Goal: Information Seeking & Learning: Learn about a topic

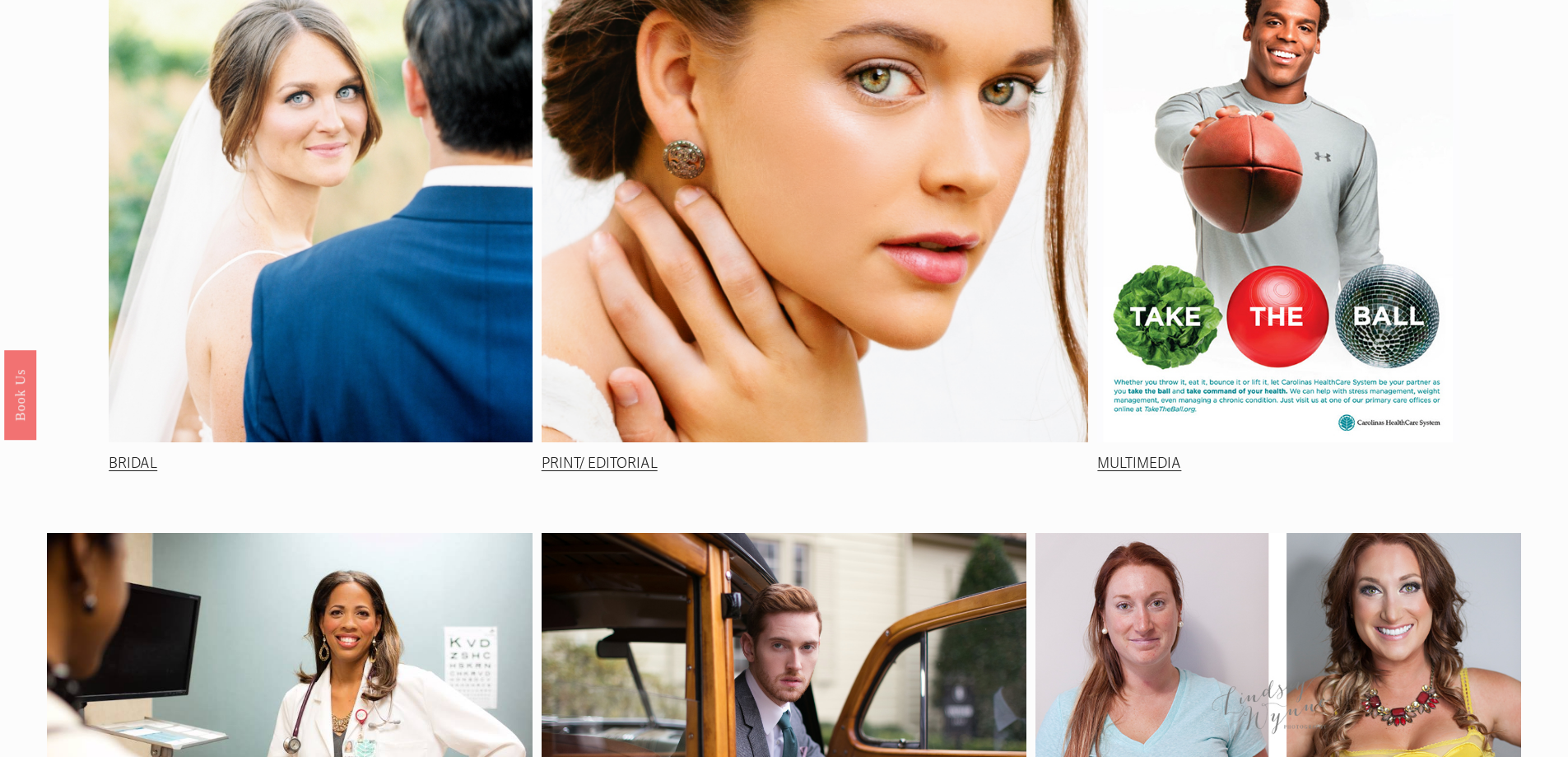
scroll to position [247, 0]
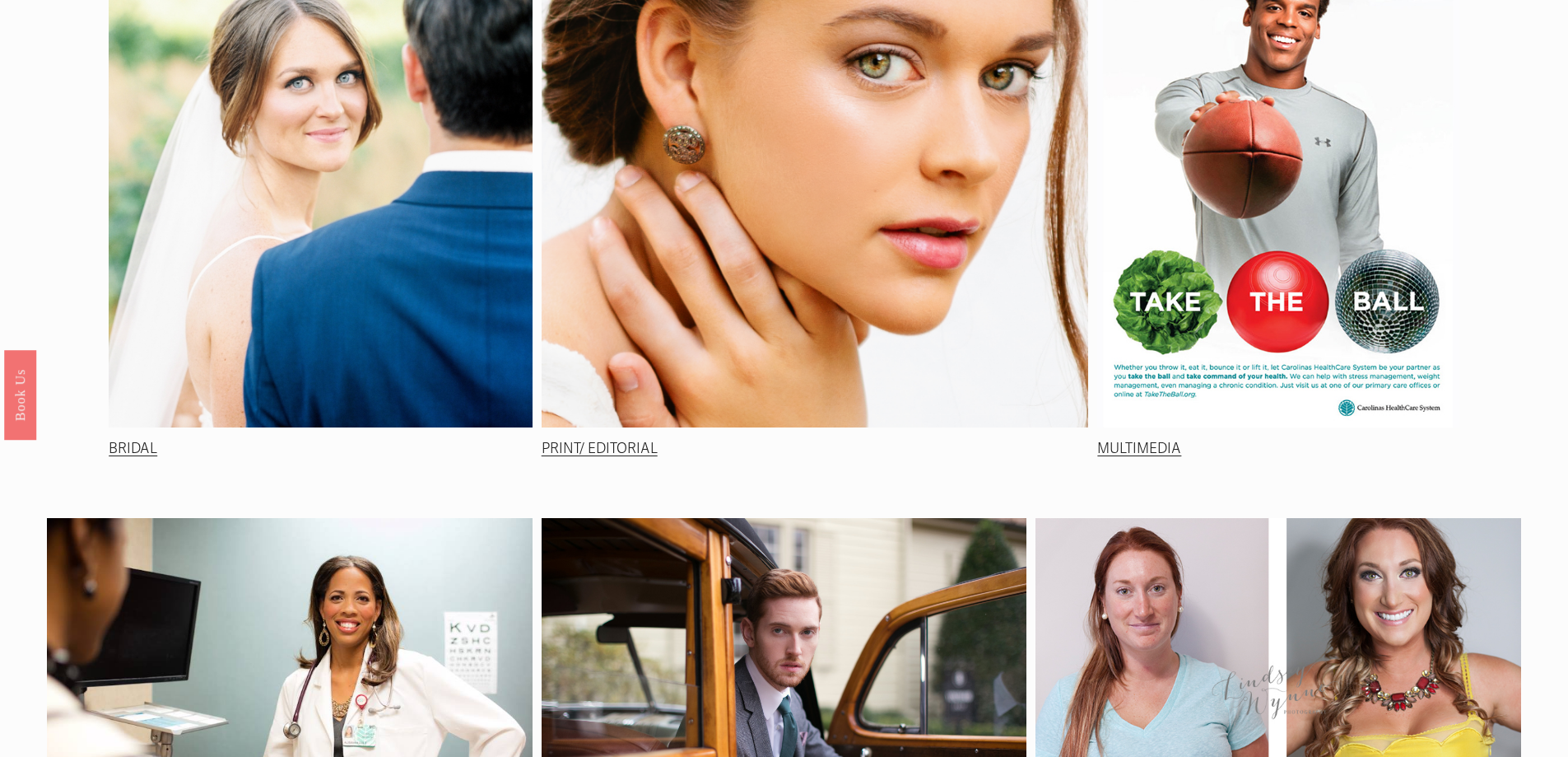
click at [143, 453] on link "BRIDAL" at bounding box center [133, 448] width 49 height 17
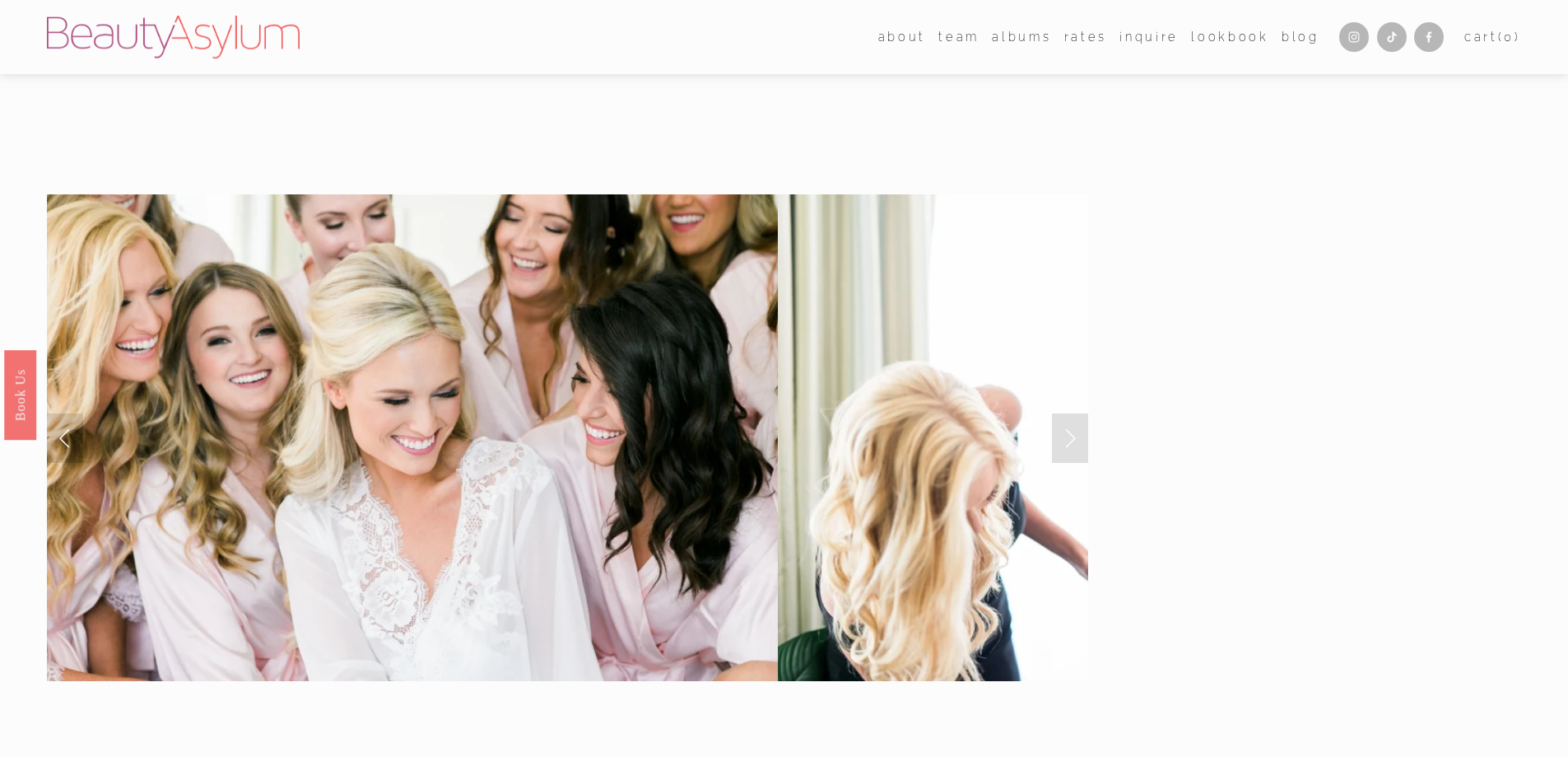
click at [1071, 432] on link "Next Slide" at bounding box center [1070, 438] width 37 height 49
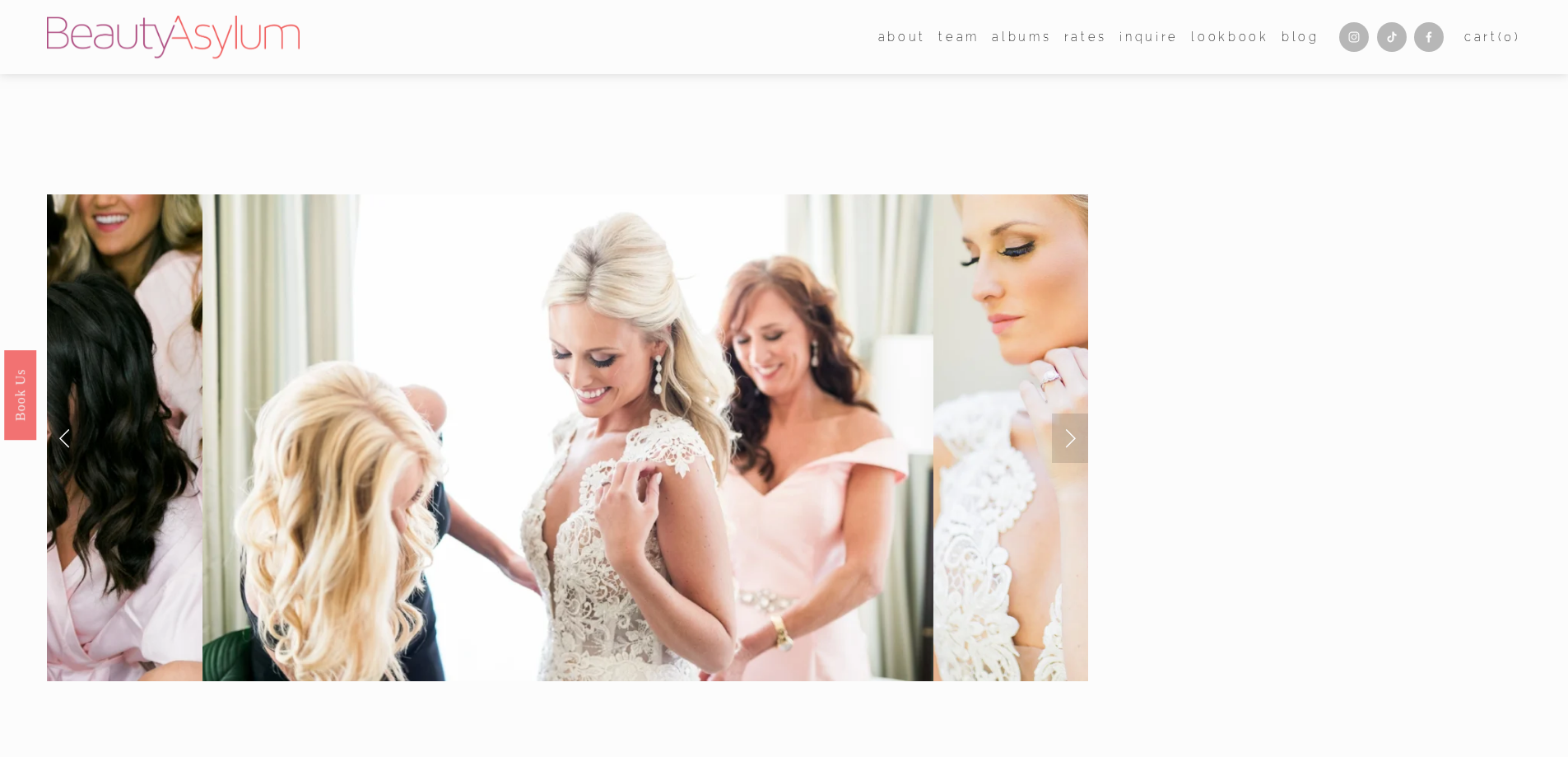
click at [1071, 432] on link "Next Slide" at bounding box center [1070, 438] width 37 height 49
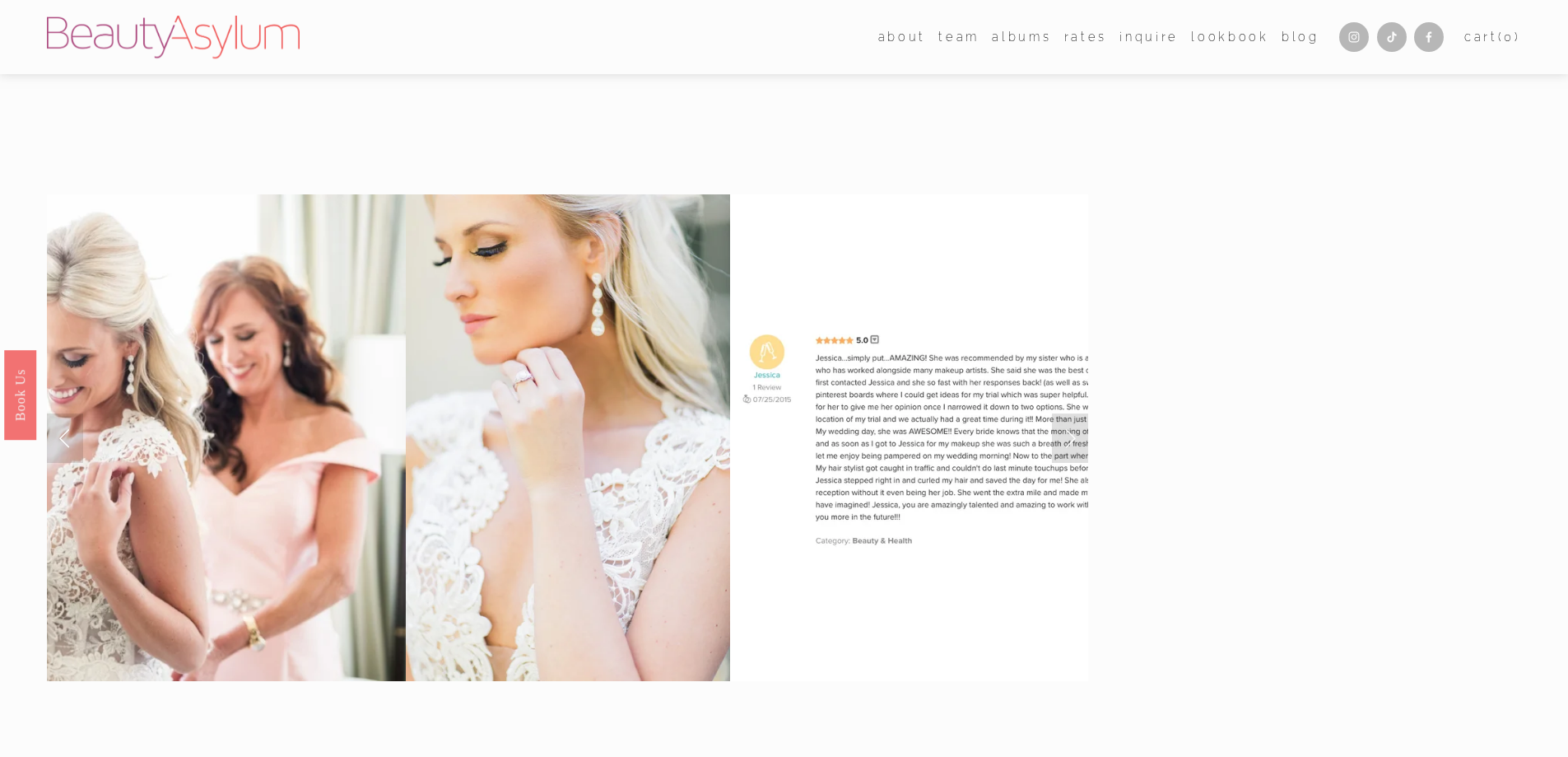
click at [1071, 432] on link "Next Slide" at bounding box center [1070, 438] width 37 height 49
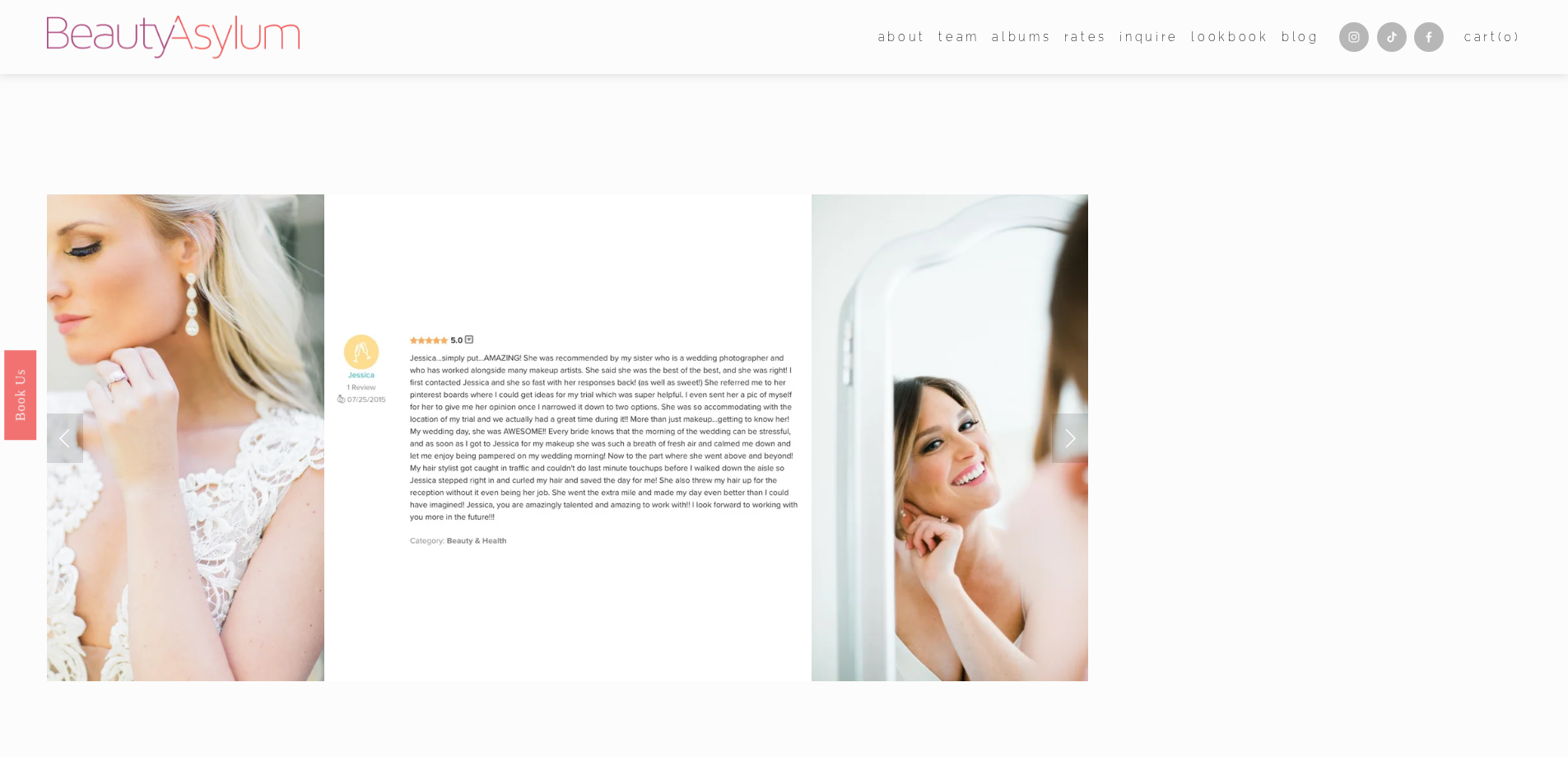
click at [1071, 432] on link "Next Slide" at bounding box center [1070, 438] width 37 height 49
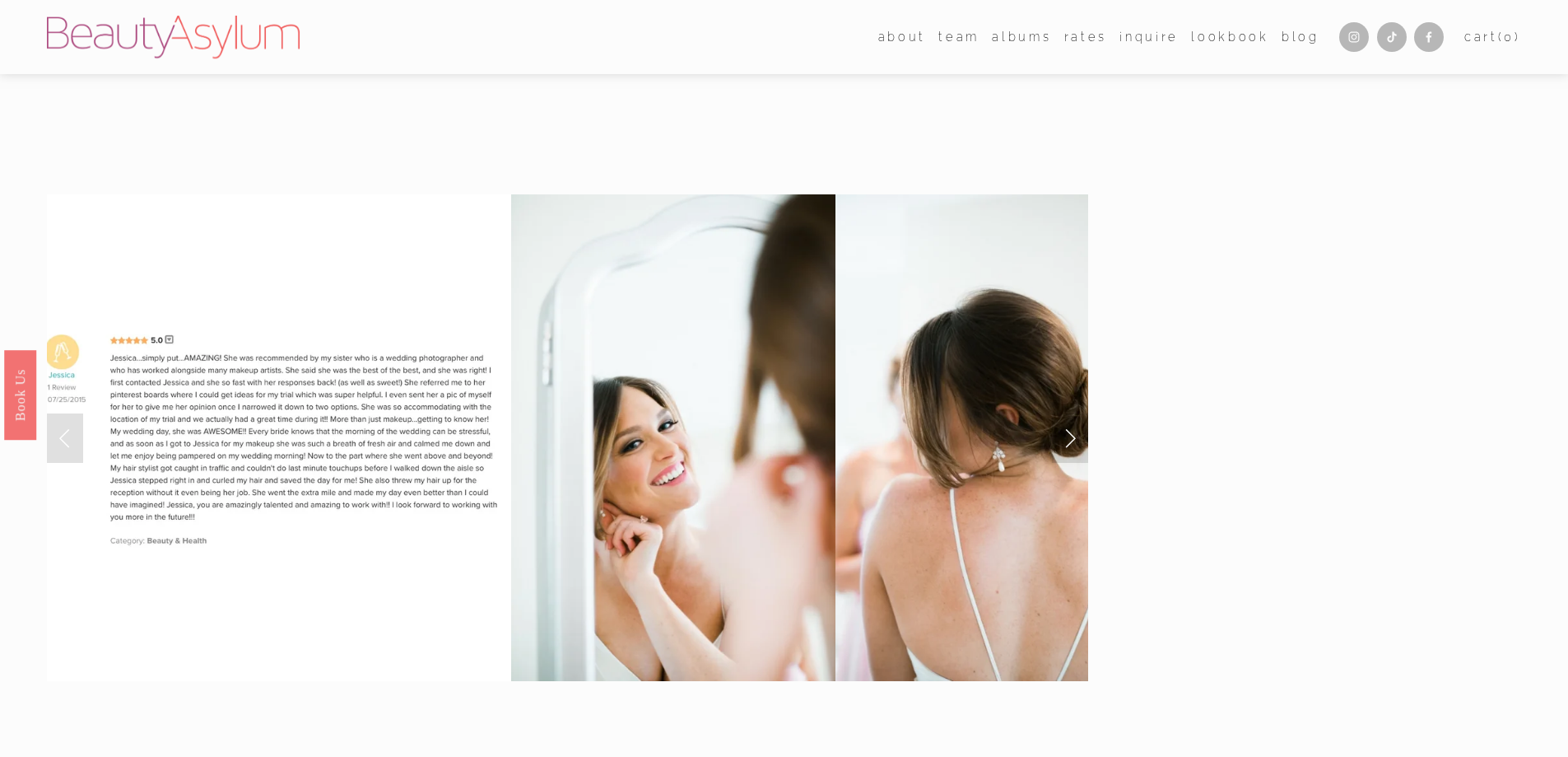
click at [1071, 432] on link "Next Slide" at bounding box center [1070, 438] width 37 height 49
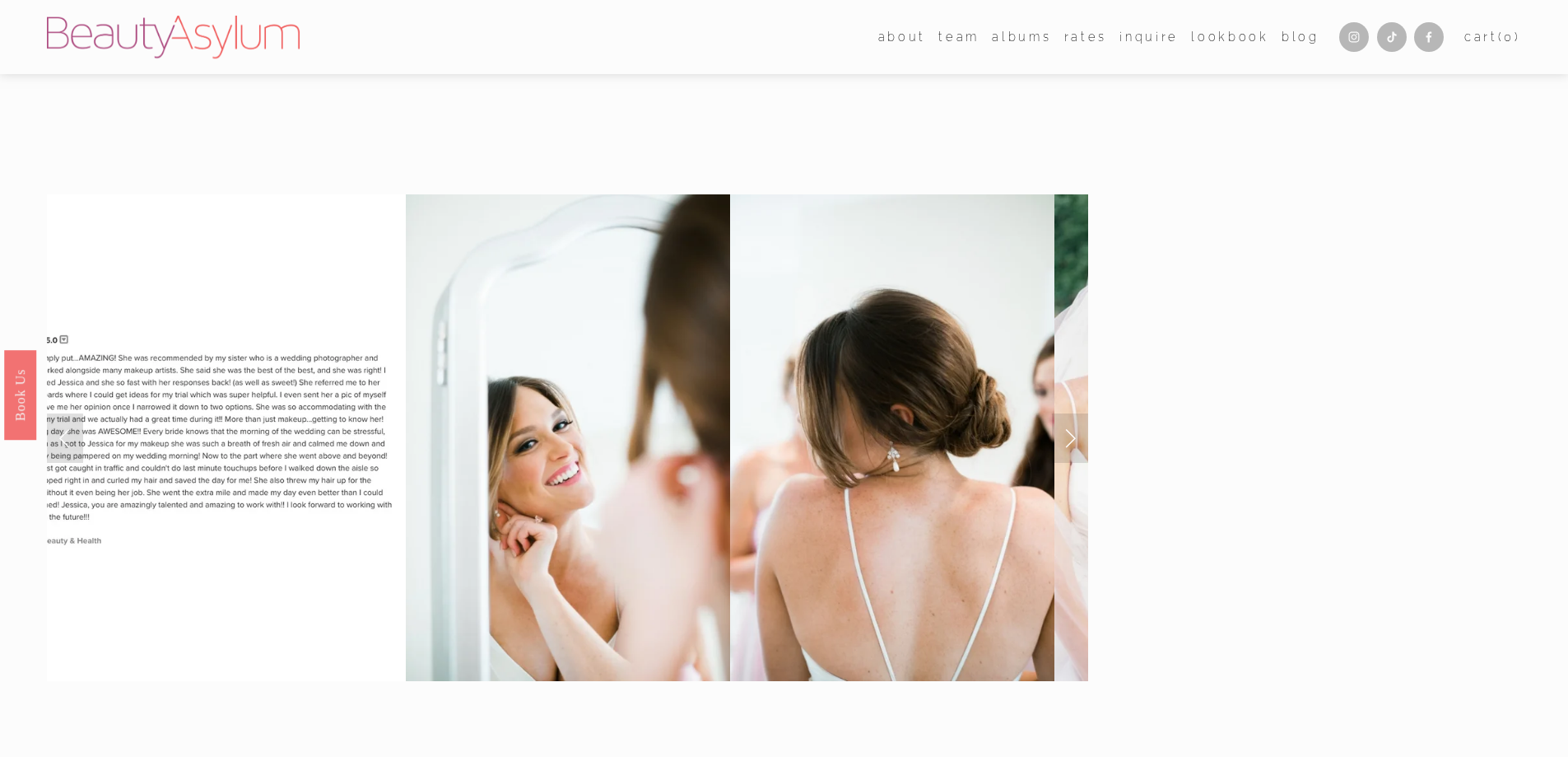
click at [1071, 432] on link "Next Slide" at bounding box center [1070, 438] width 37 height 49
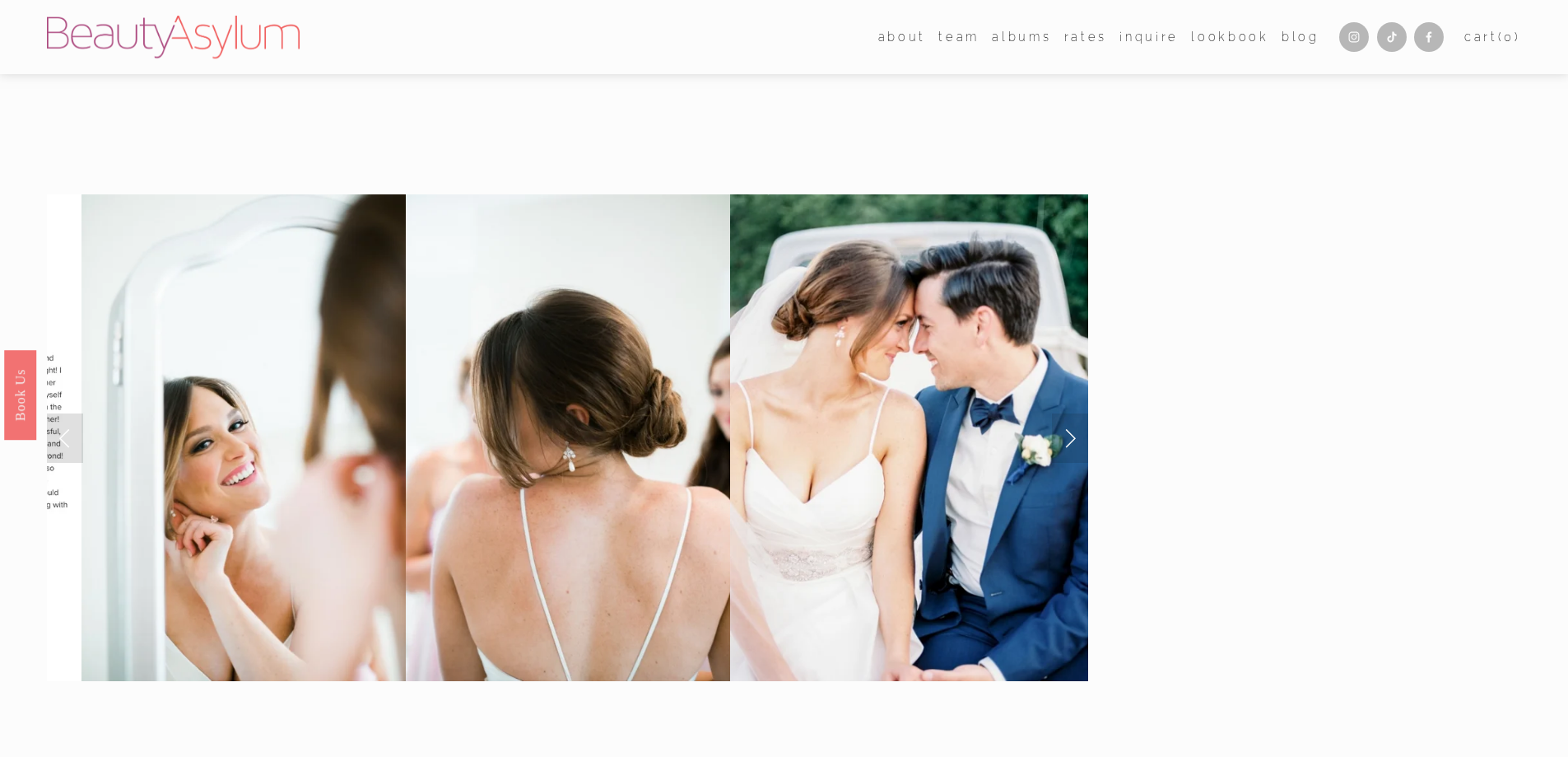
click at [1071, 432] on link "Next Slide" at bounding box center [1070, 438] width 37 height 49
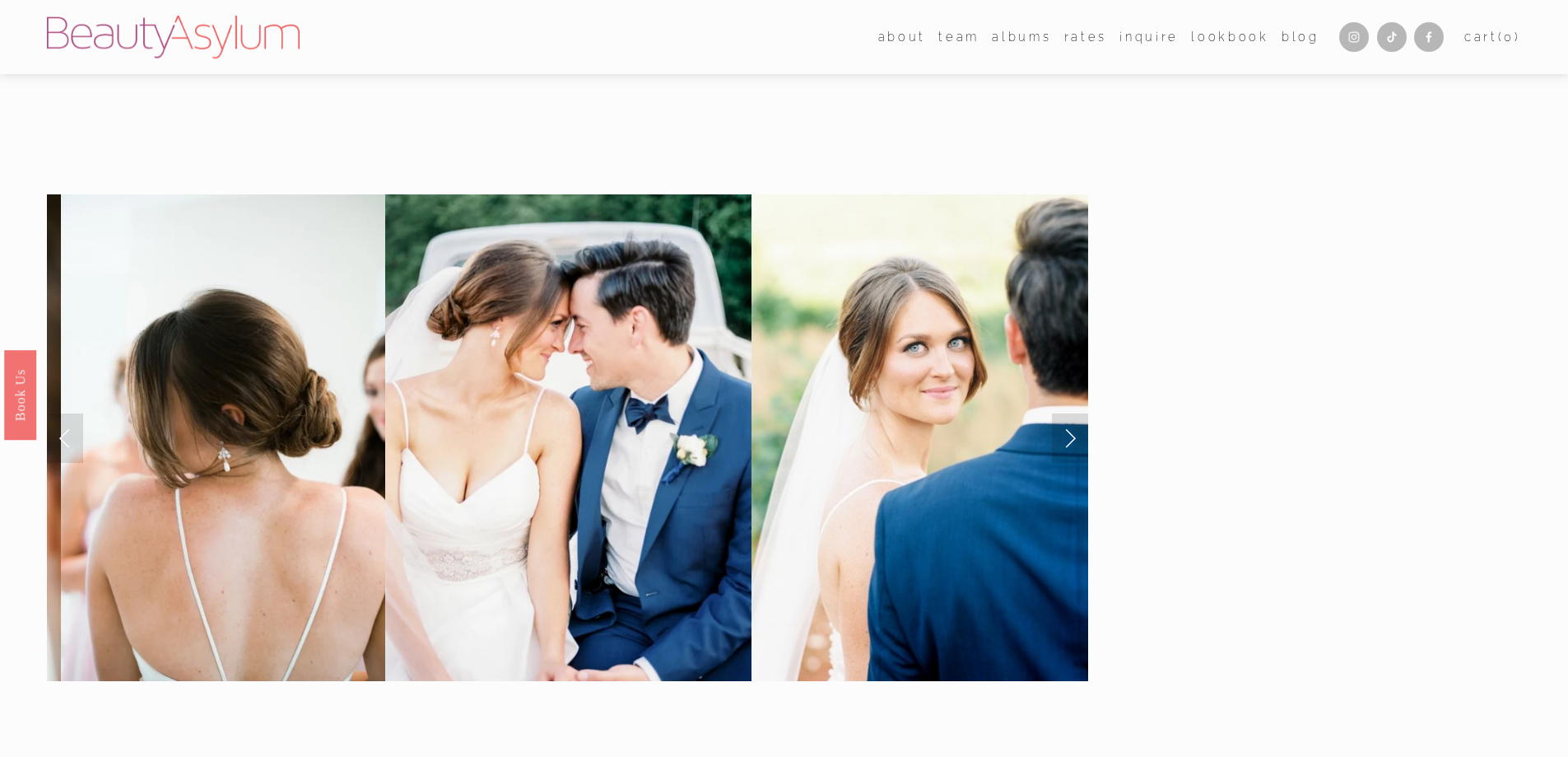
click at [1071, 432] on link "Next Slide" at bounding box center [1070, 438] width 37 height 49
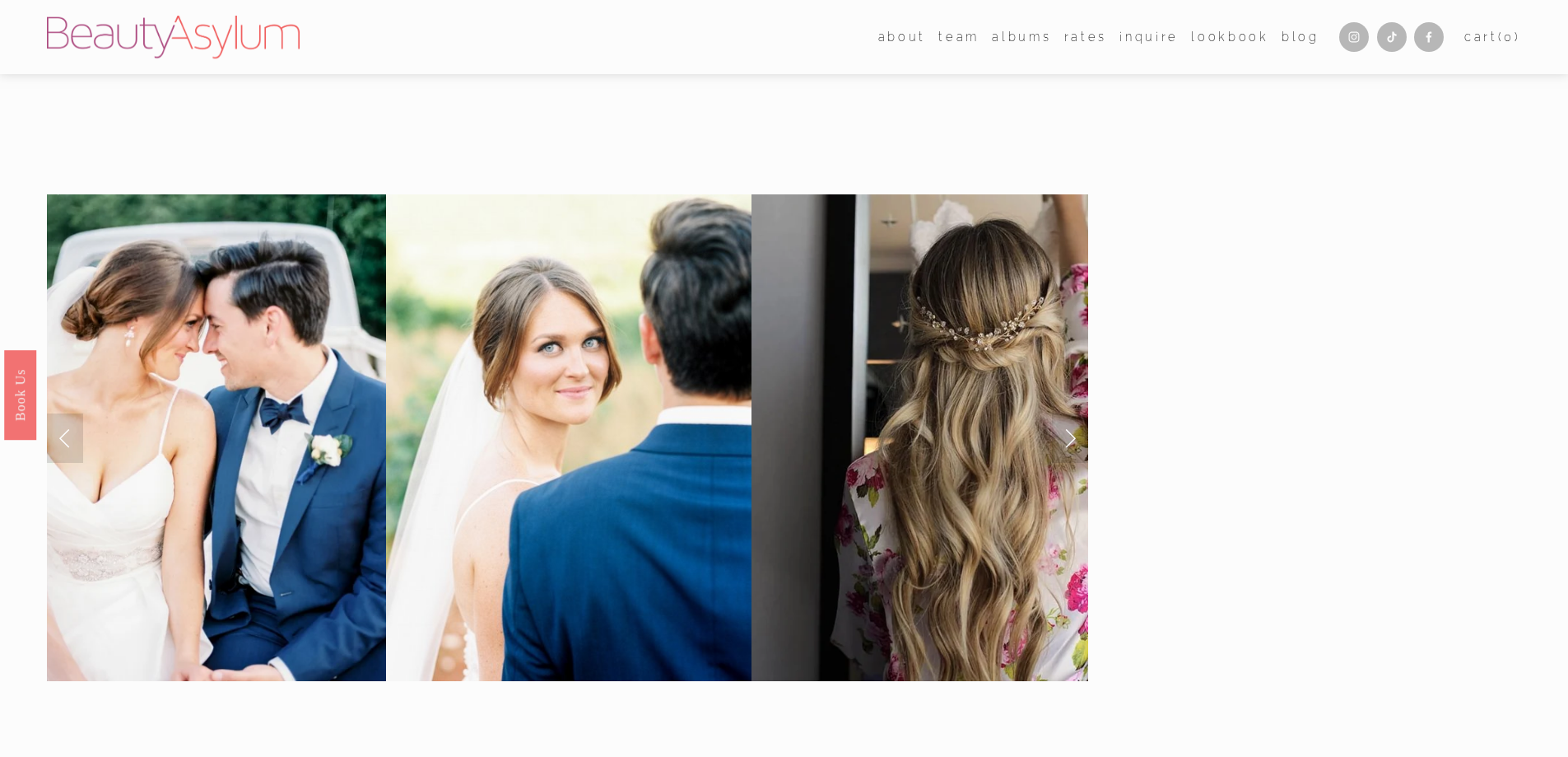
click at [1071, 432] on link "Next Slide" at bounding box center [1070, 438] width 37 height 49
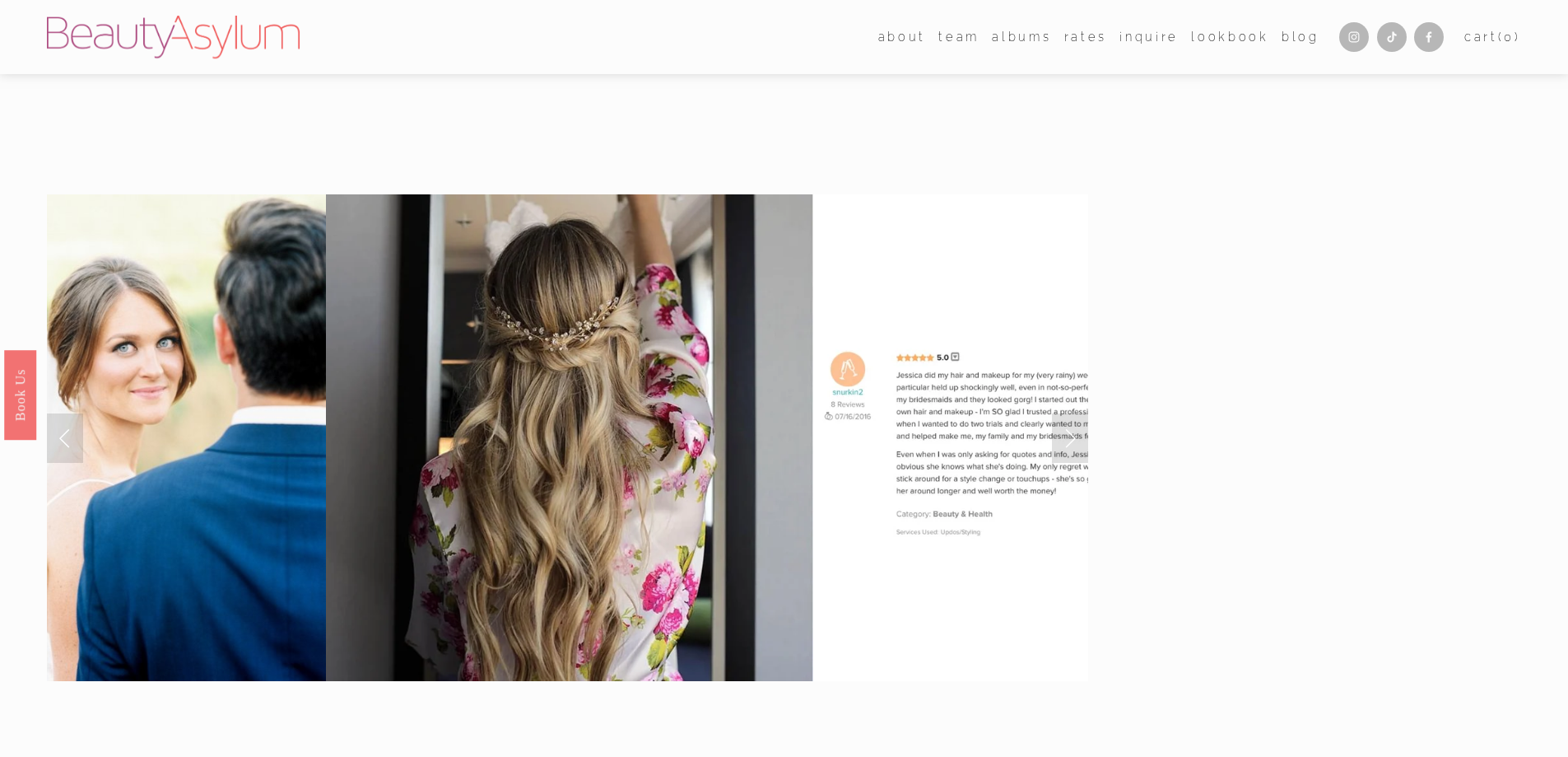
click at [1071, 432] on link "Next Slide" at bounding box center [1070, 438] width 37 height 49
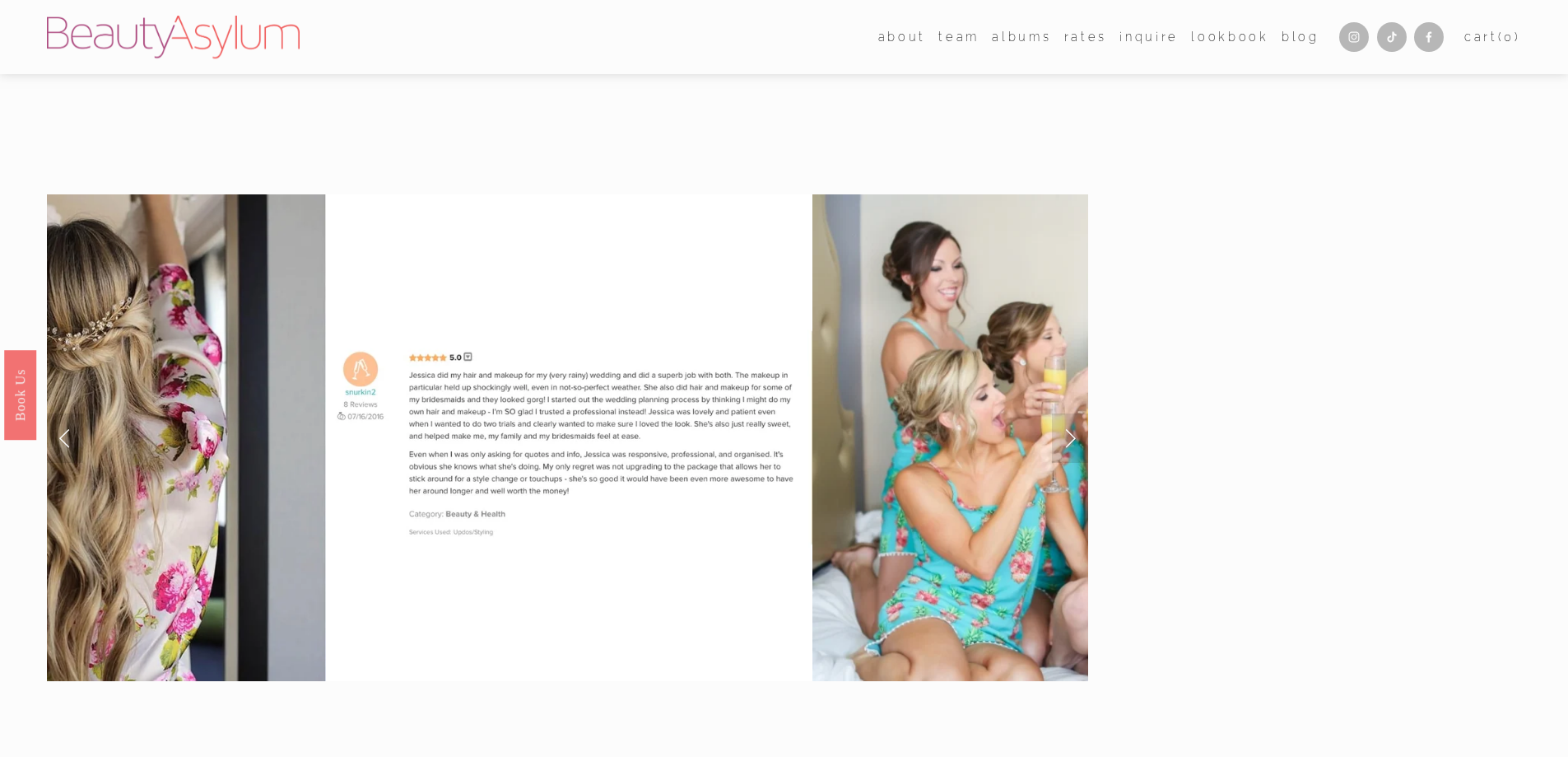
click at [1071, 432] on link "Next Slide" at bounding box center [1070, 438] width 37 height 49
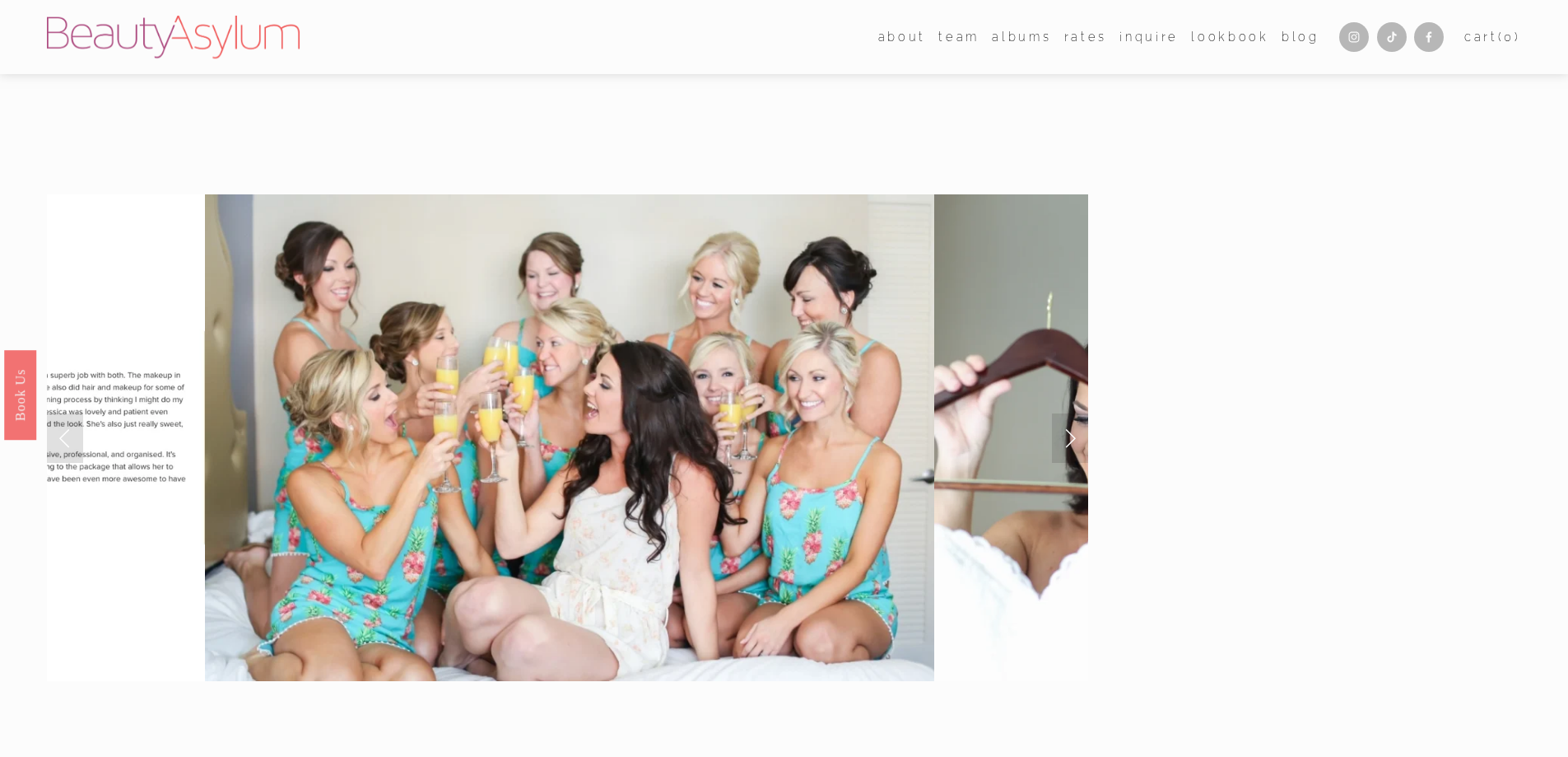
click at [1071, 432] on link "Next Slide" at bounding box center [1070, 438] width 37 height 49
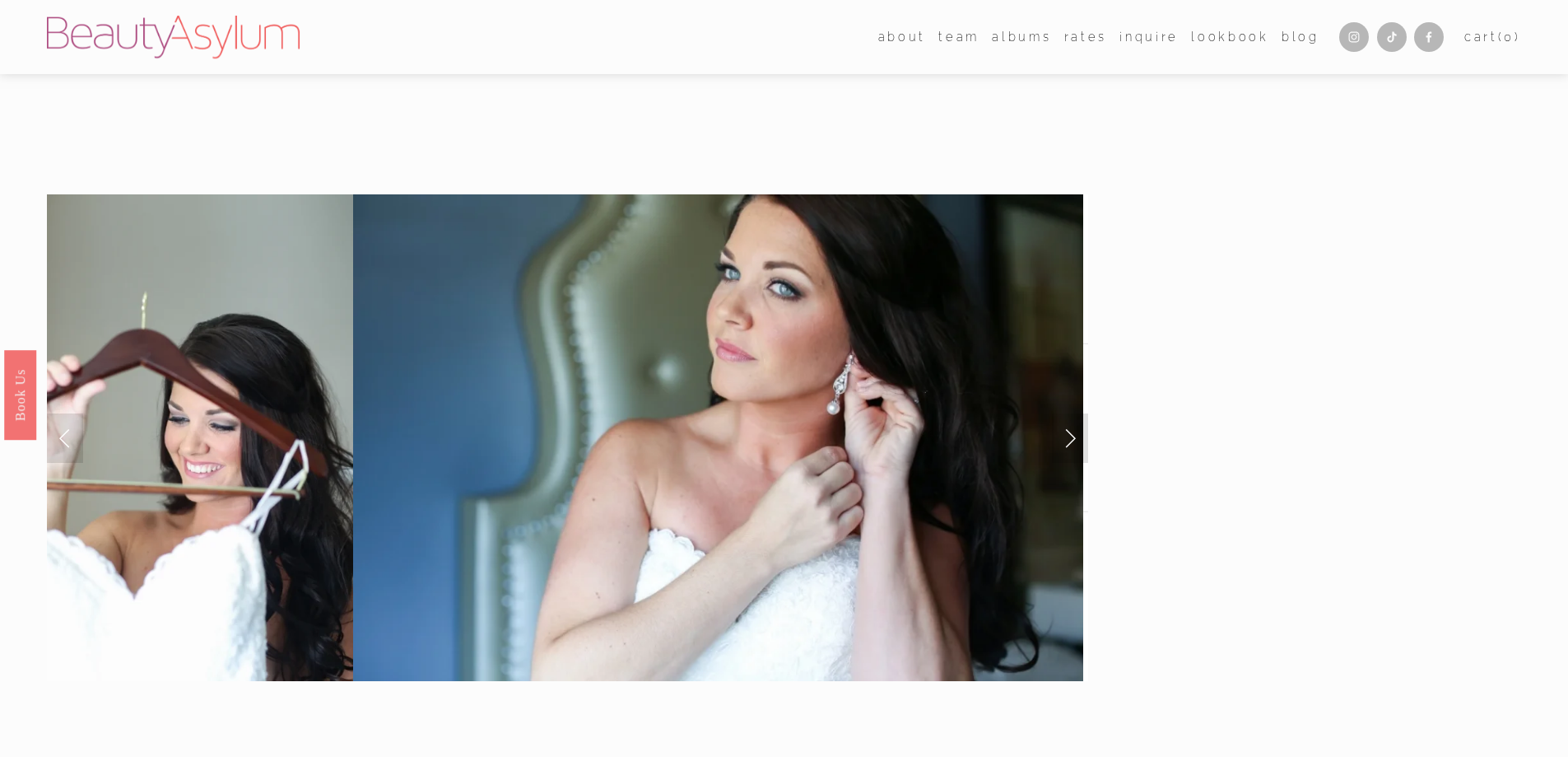
click at [1071, 432] on link "Next Slide" at bounding box center [1070, 438] width 37 height 49
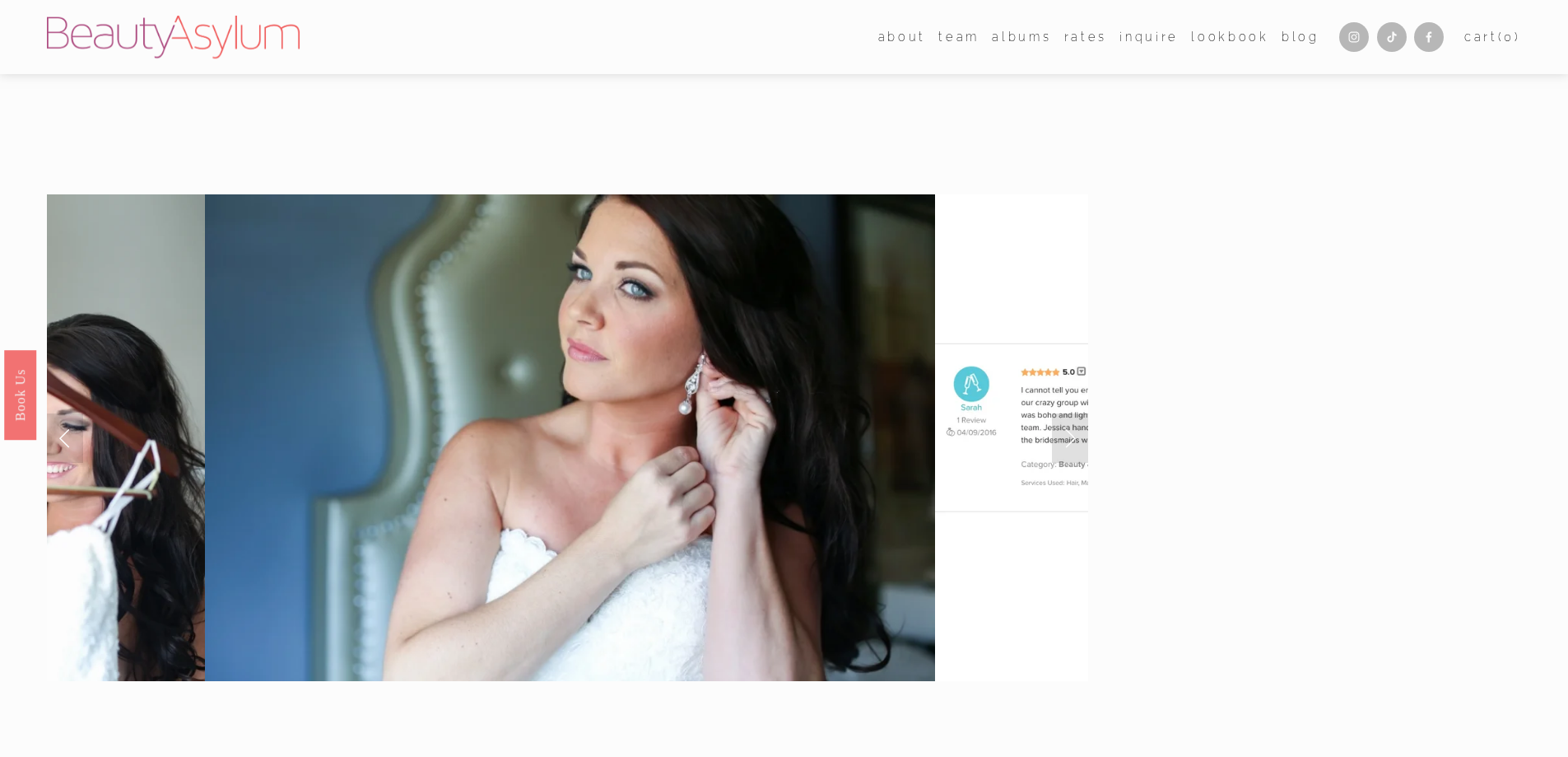
click at [1071, 432] on link "Next Slide" at bounding box center [1070, 438] width 37 height 49
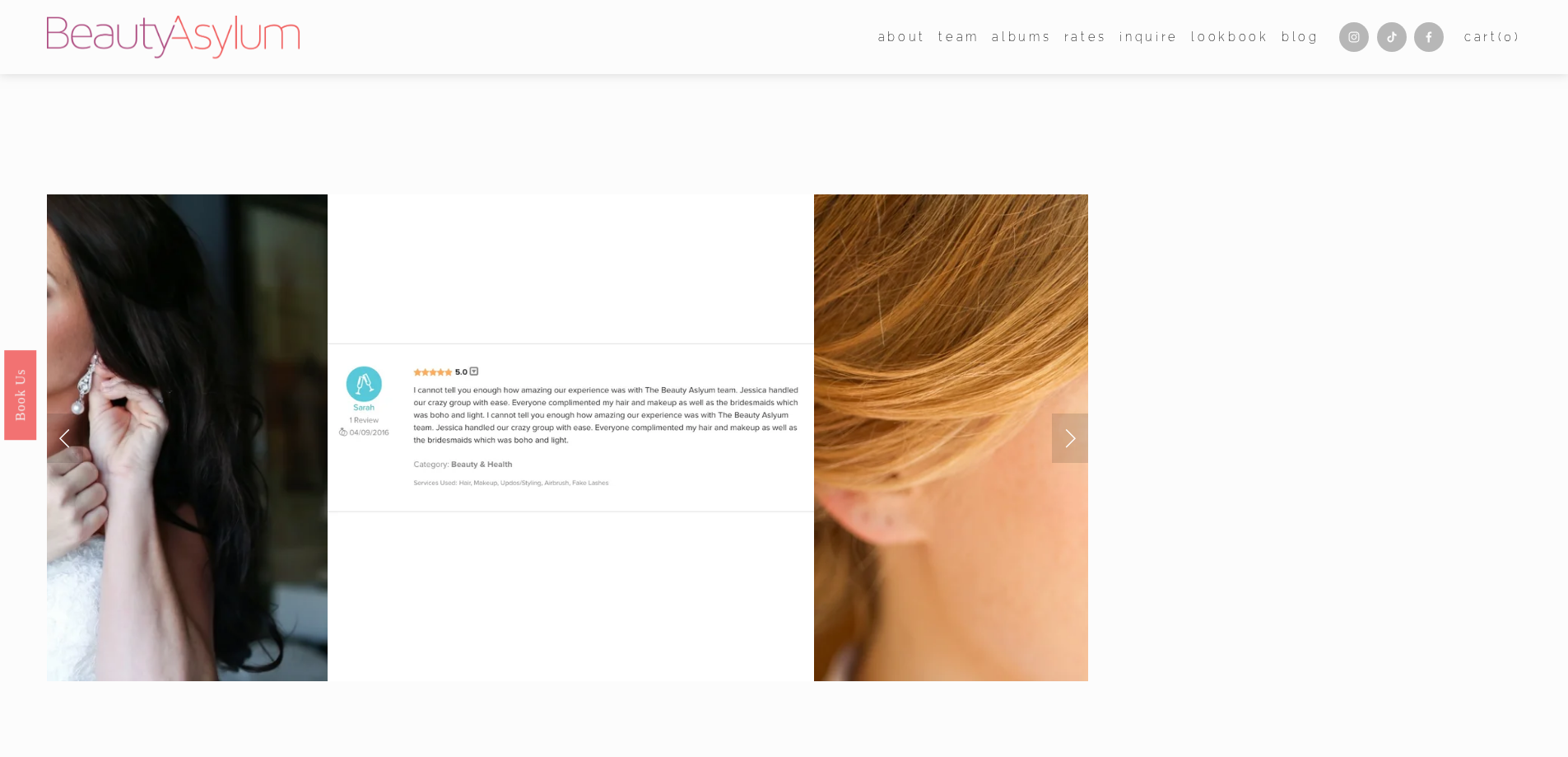
click at [1071, 432] on link "Next Slide" at bounding box center [1070, 438] width 37 height 49
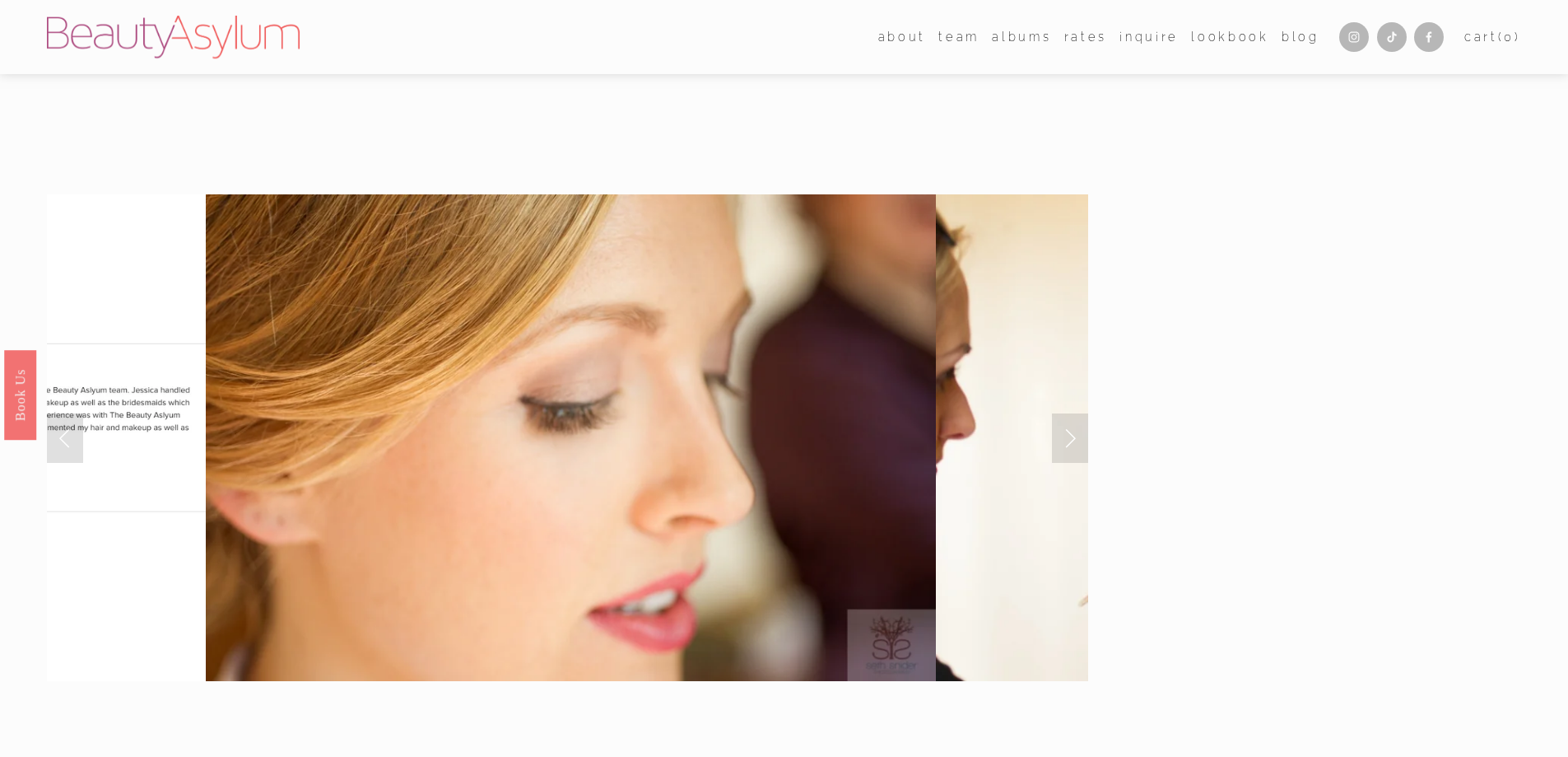
click at [1071, 432] on link "Next Slide" at bounding box center [1070, 438] width 37 height 49
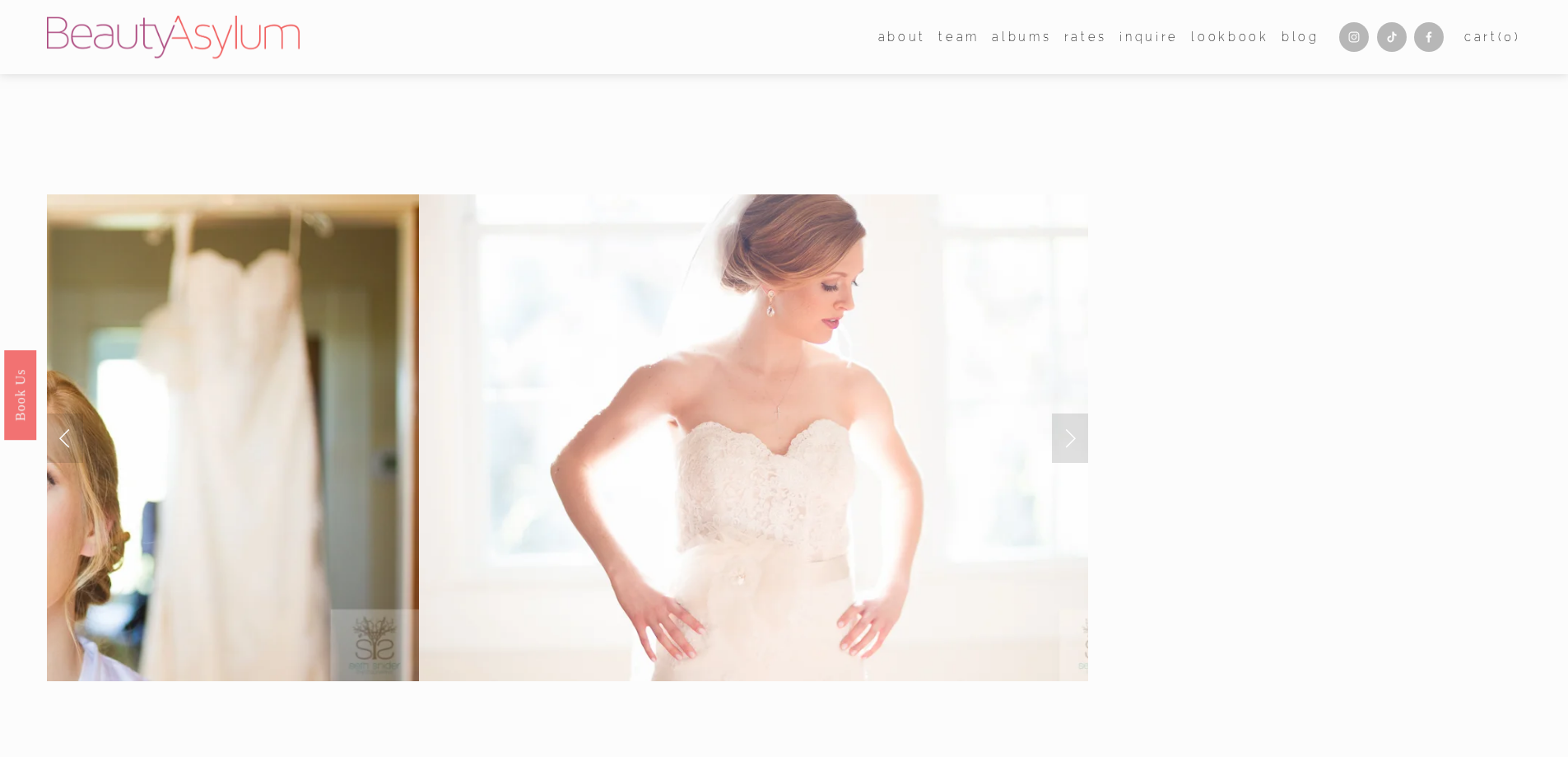
click at [1071, 432] on link "Next Slide" at bounding box center [1070, 438] width 37 height 49
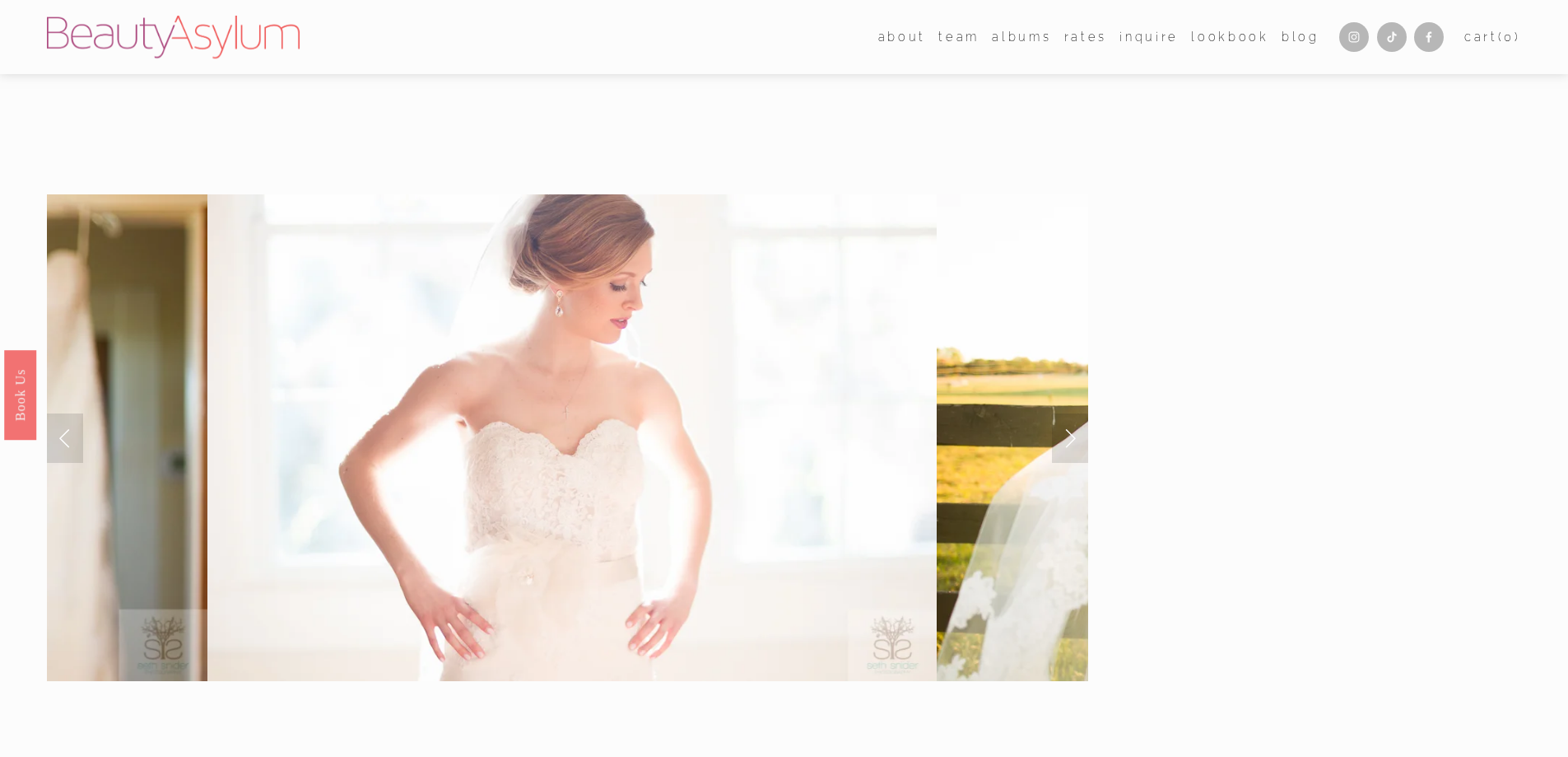
click at [1071, 432] on link "Next Slide" at bounding box center [1070, 438] width 37 height 49
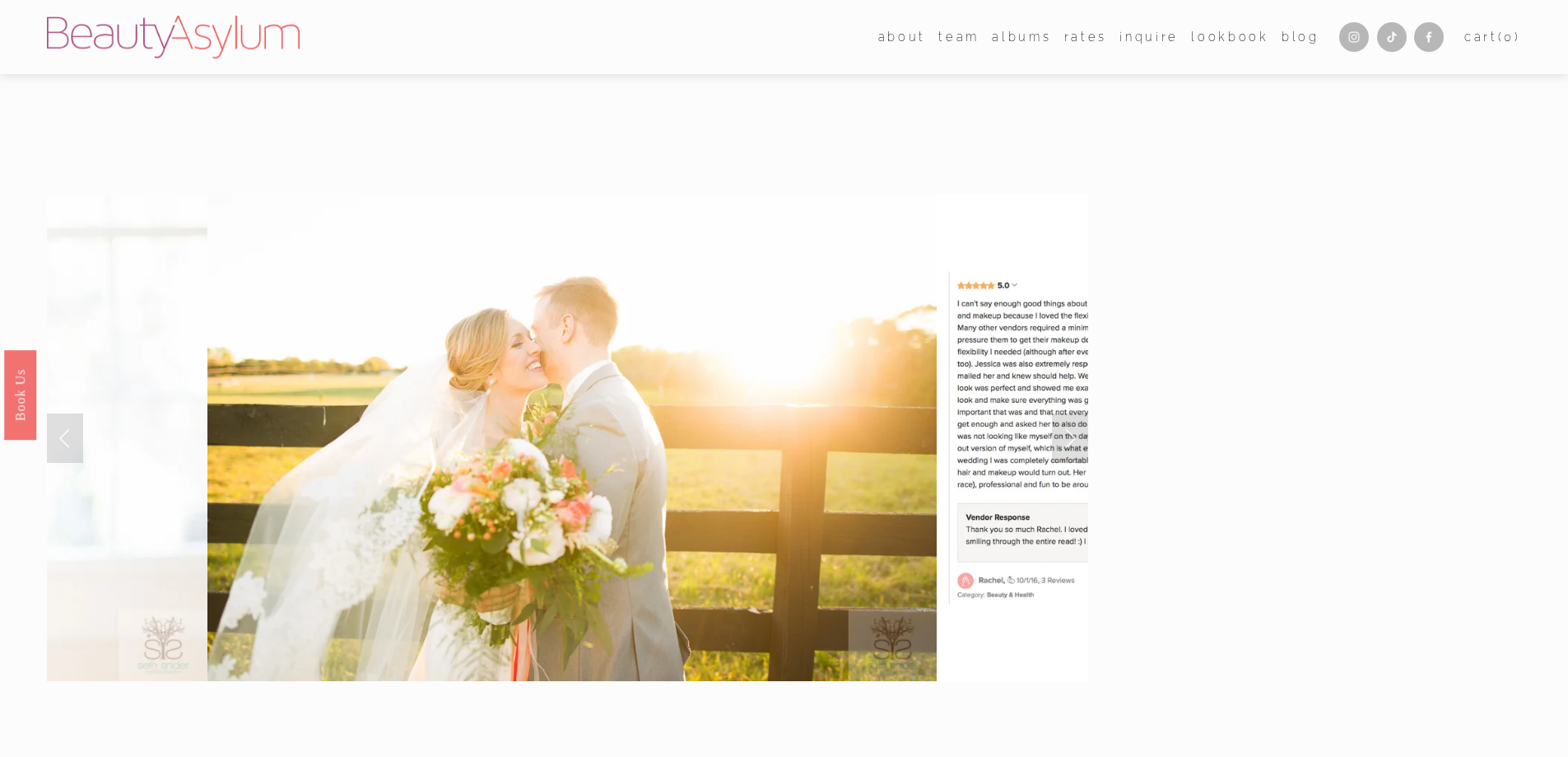
click at [1071, 432] on link "Next Slide" at bounding box center [1070, 438] width 37 height 49
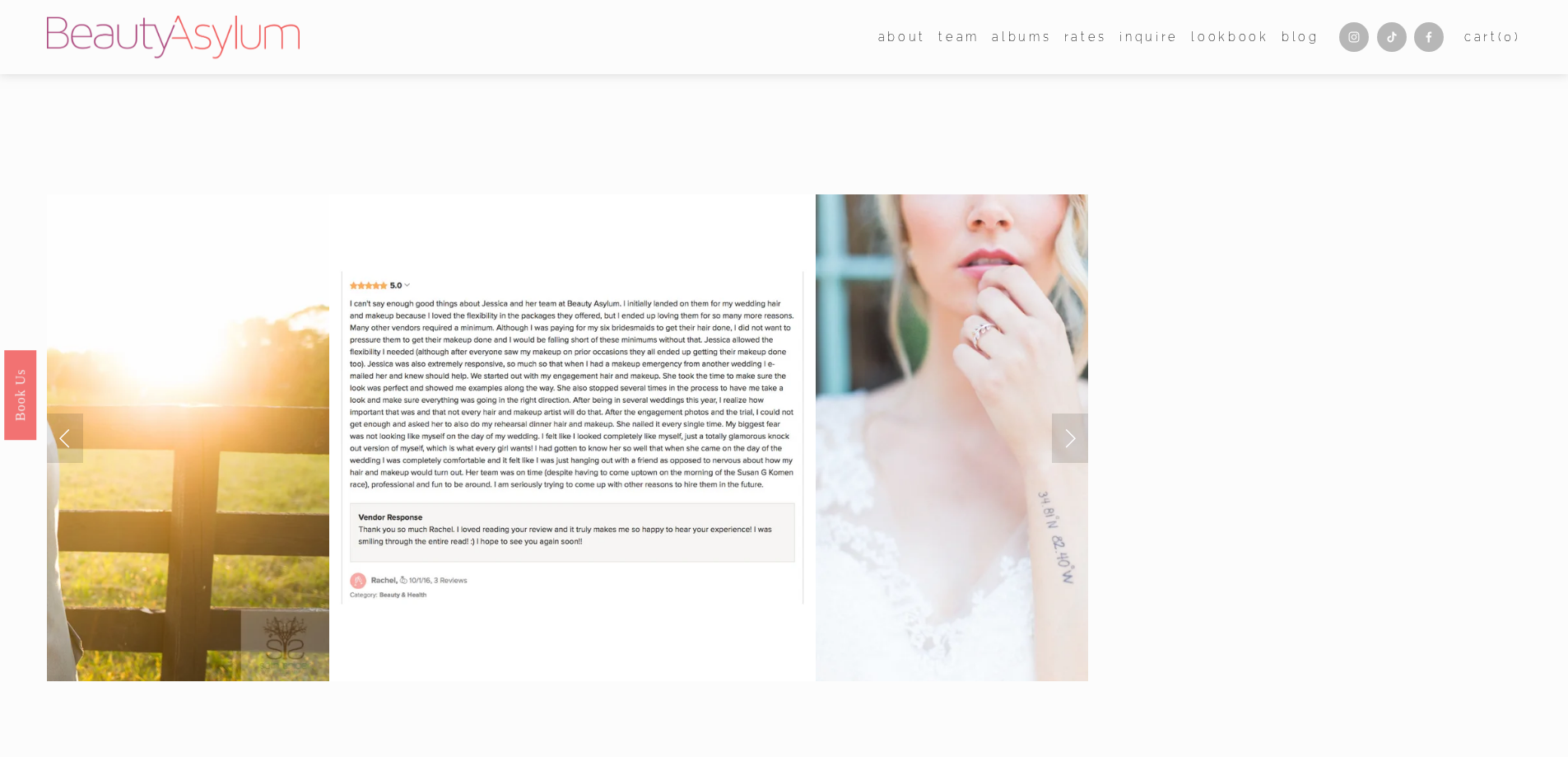
click at [1071, 432] on link "Next Slide" at bounding box center [1070, 438] width 37 height 49
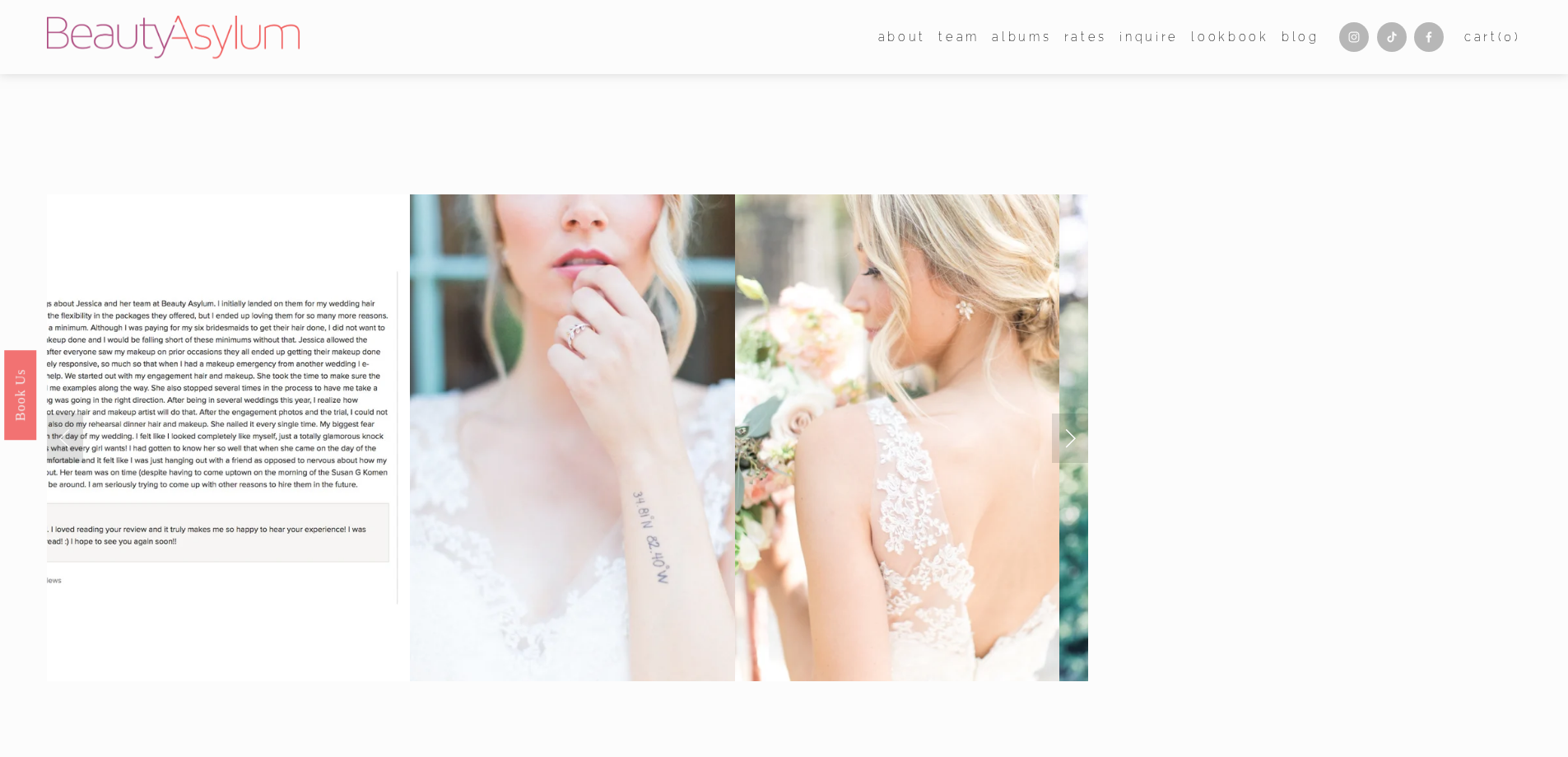
click at [1071, 432] on link "Next Slide" at bounding box center [1070, 438] width 37 height 49
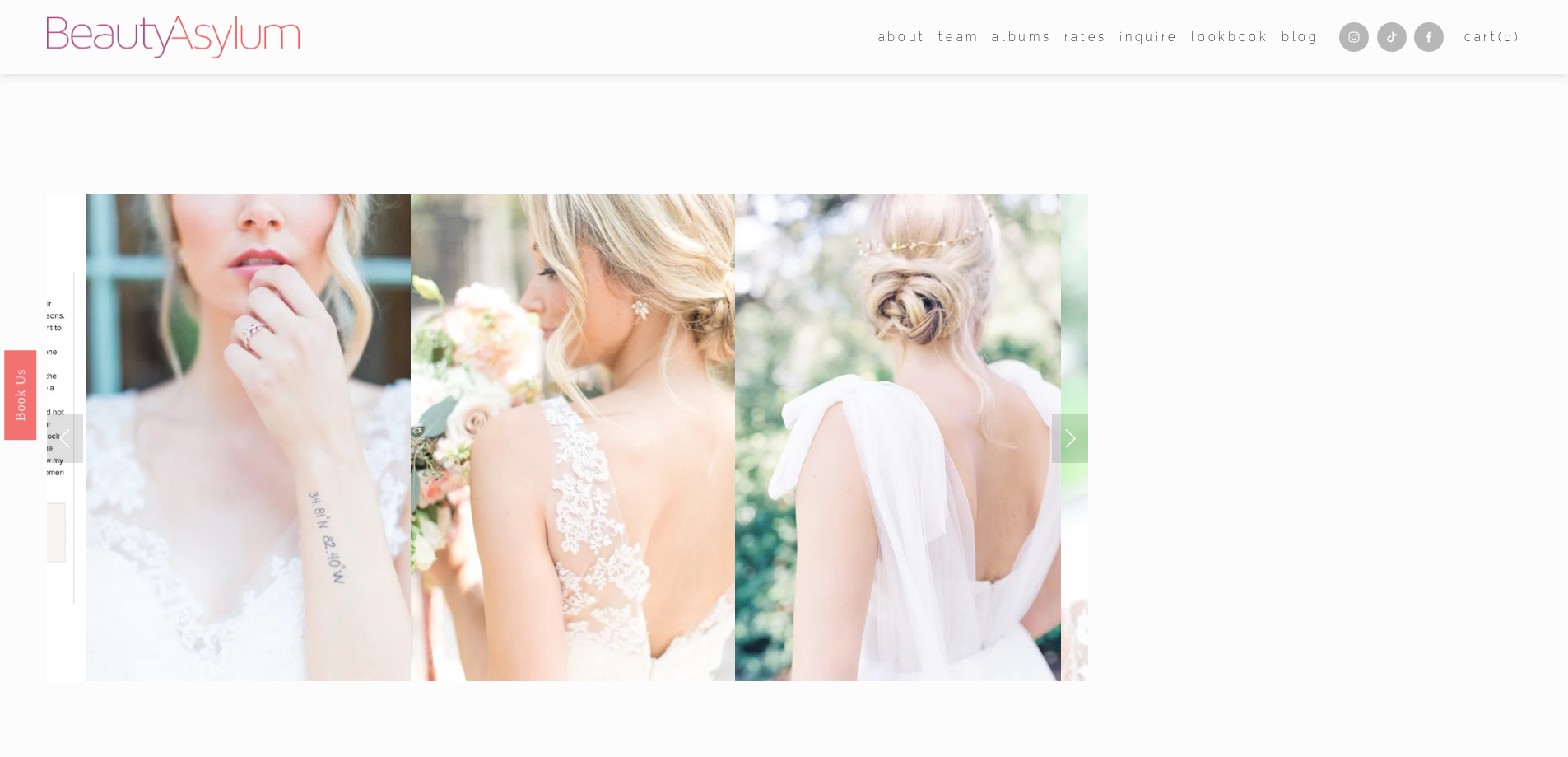
click at [1071, 432] on link "Next Slide" at bounding box center [1070, 438] width 37 height 49
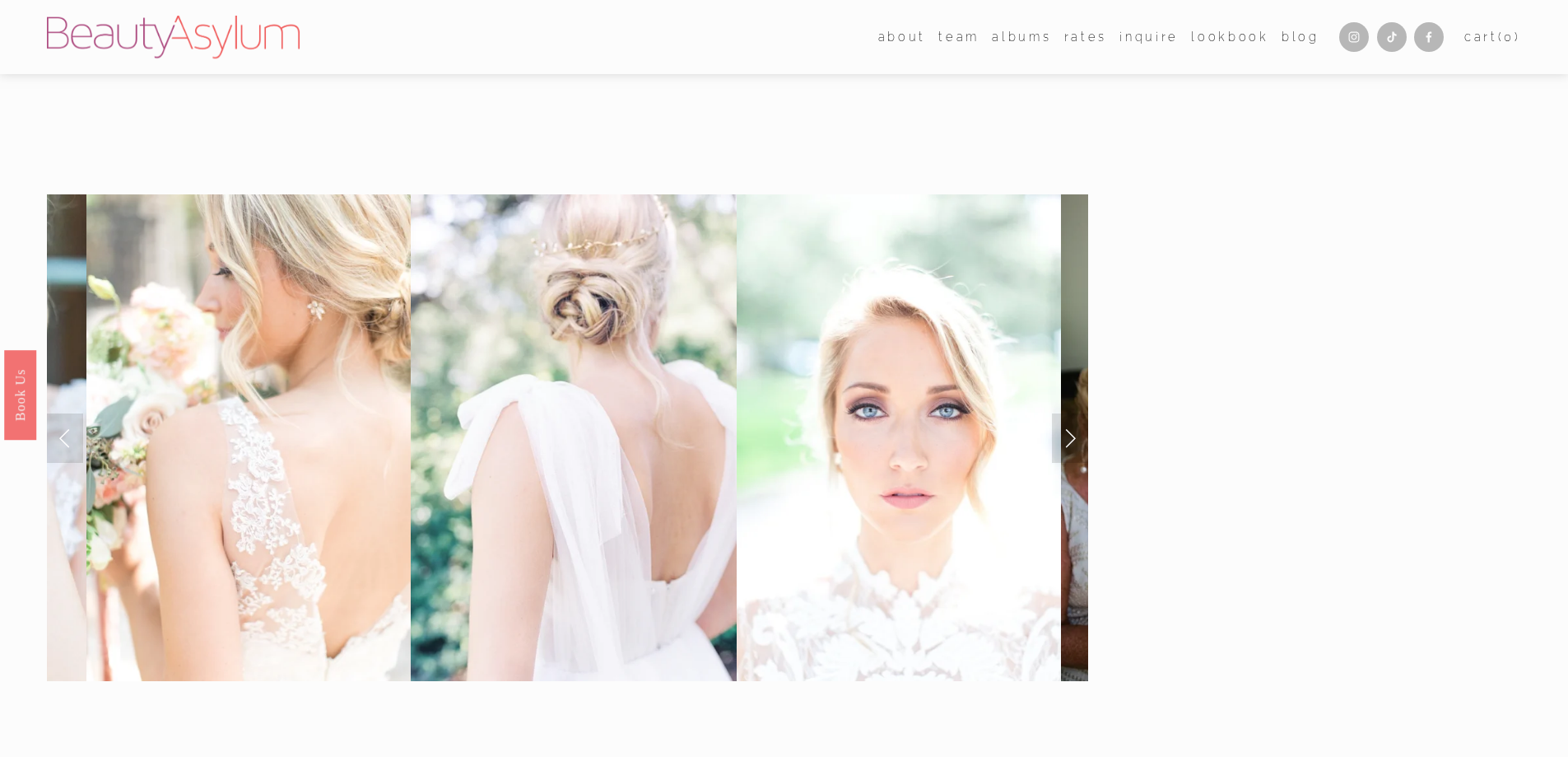
click at [1071, 432] on link "Next Slide" at bounding box center [1070, 438] width 37 height 49
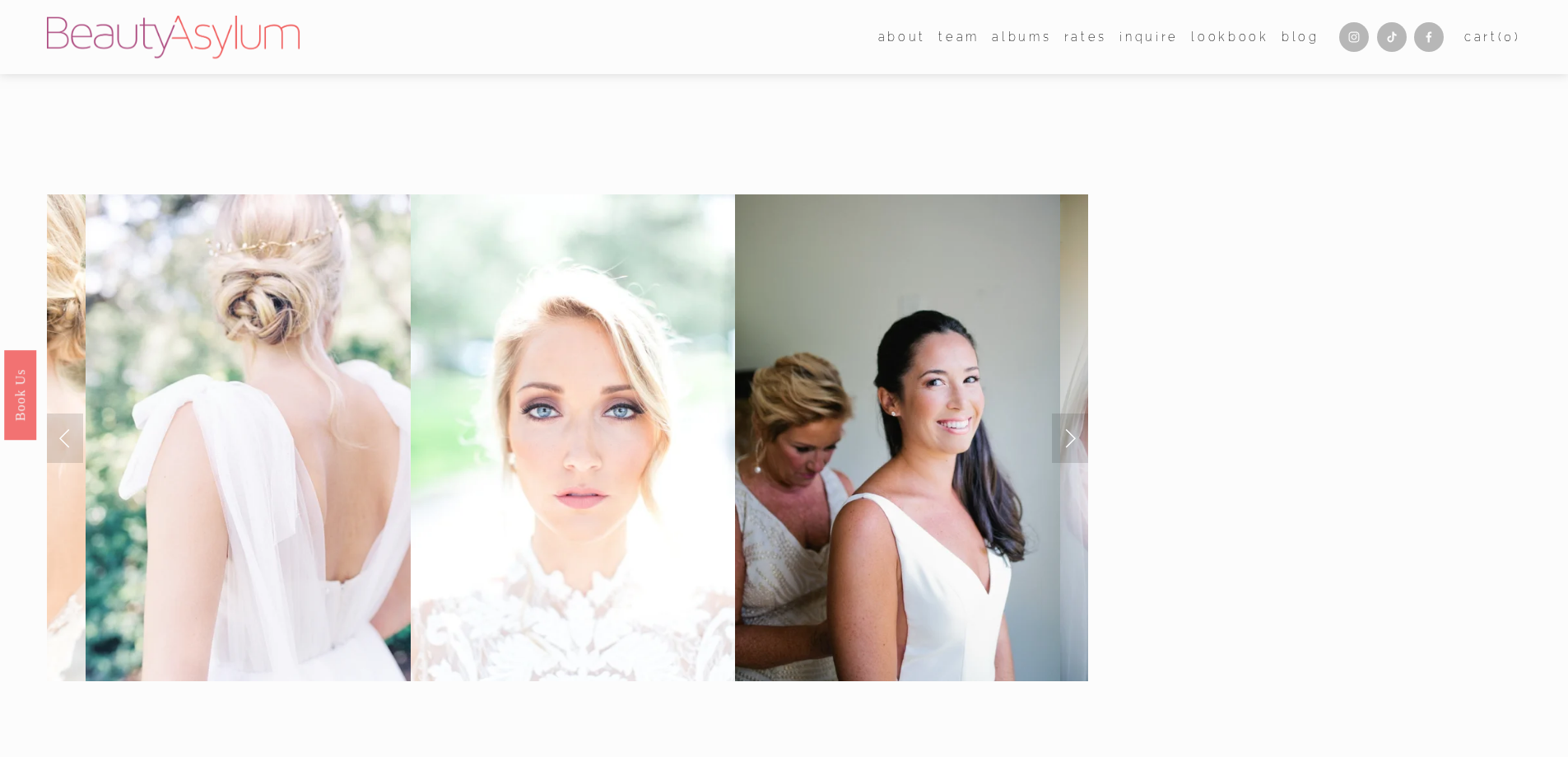
click at [1071, 432] on link "Next Slide" at bounding box center [1070, 438] width 37 height 49
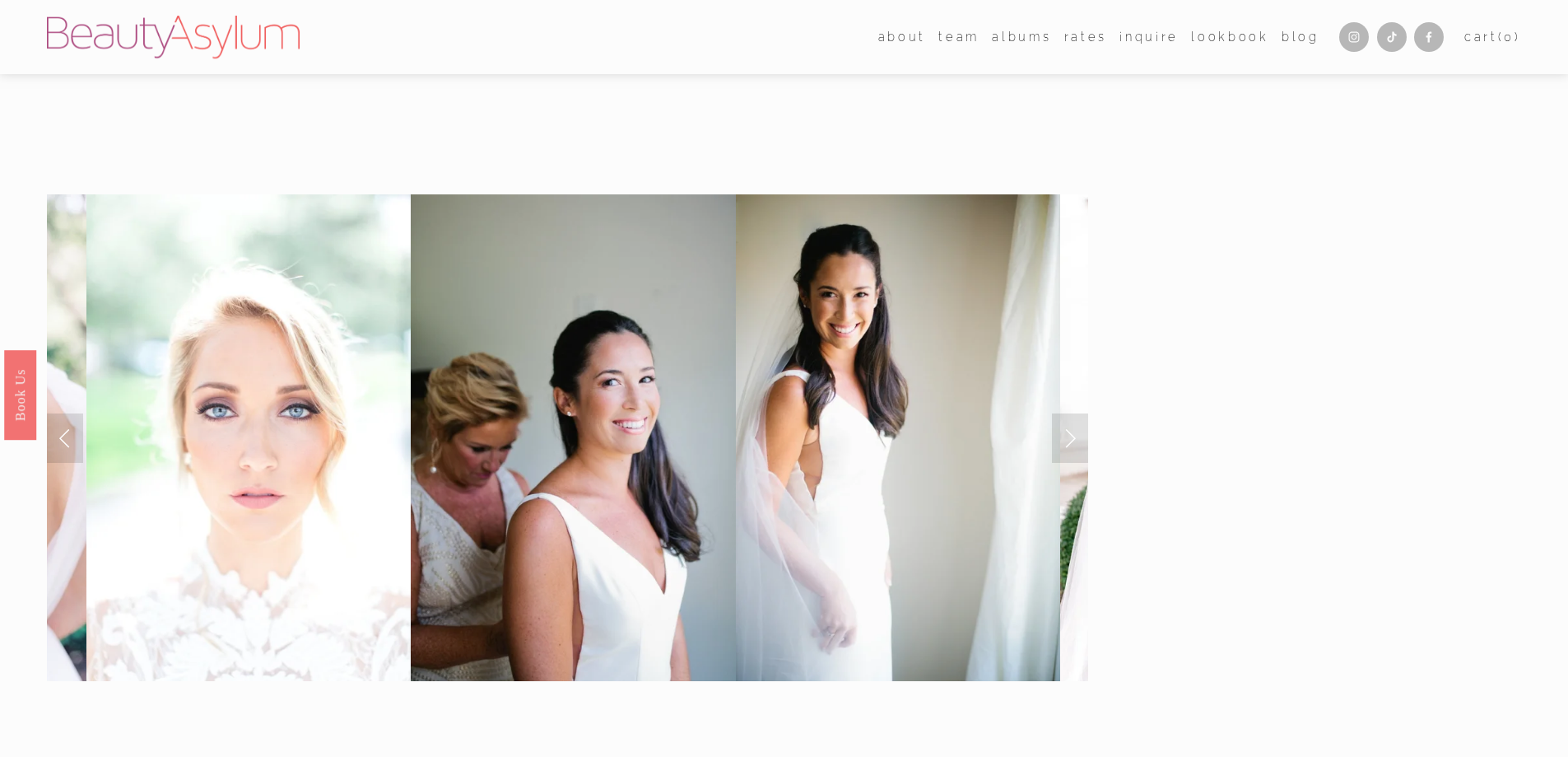
click at [1071, 432] on link "Next Slide" at bounding box center [1070, 438] width 37 height 49
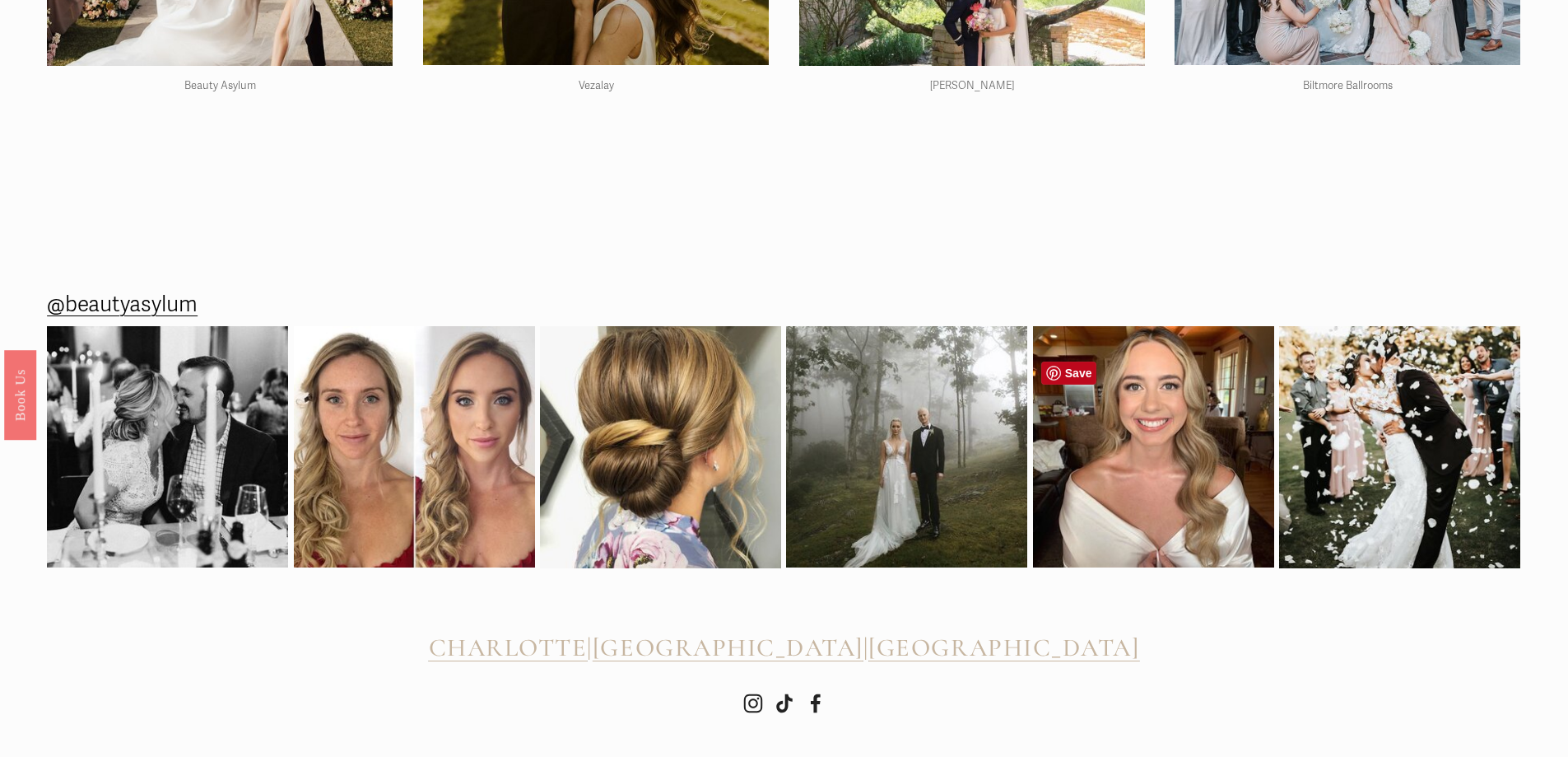
scroll to position [4259, 0]
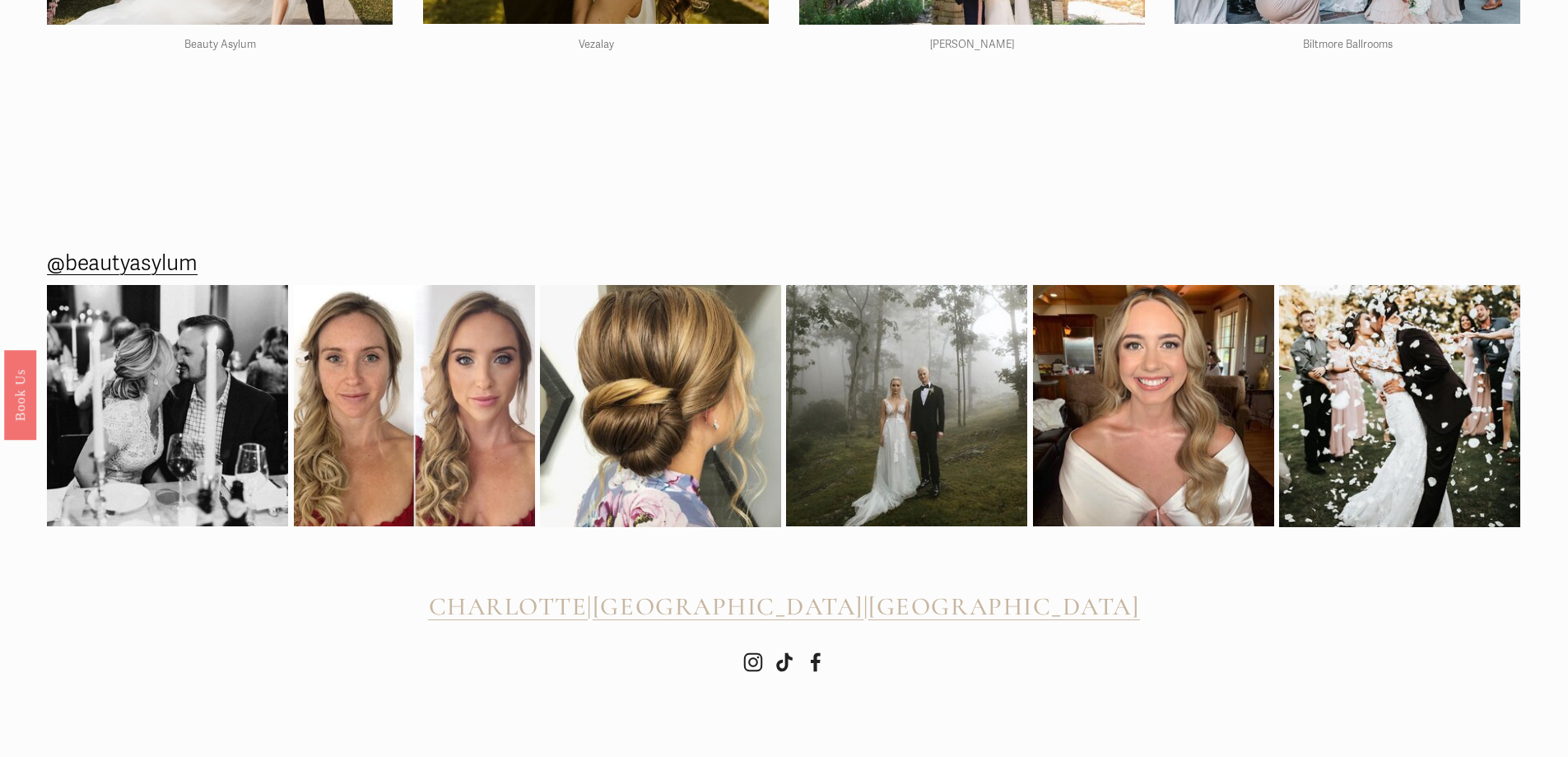
click at [793, 611] on span "[GEOGRAPHIC_DATA]" at bounding box center [729, 606] width 271 height 30
